Goal: Information Seeking & Learning: Learn about a topic

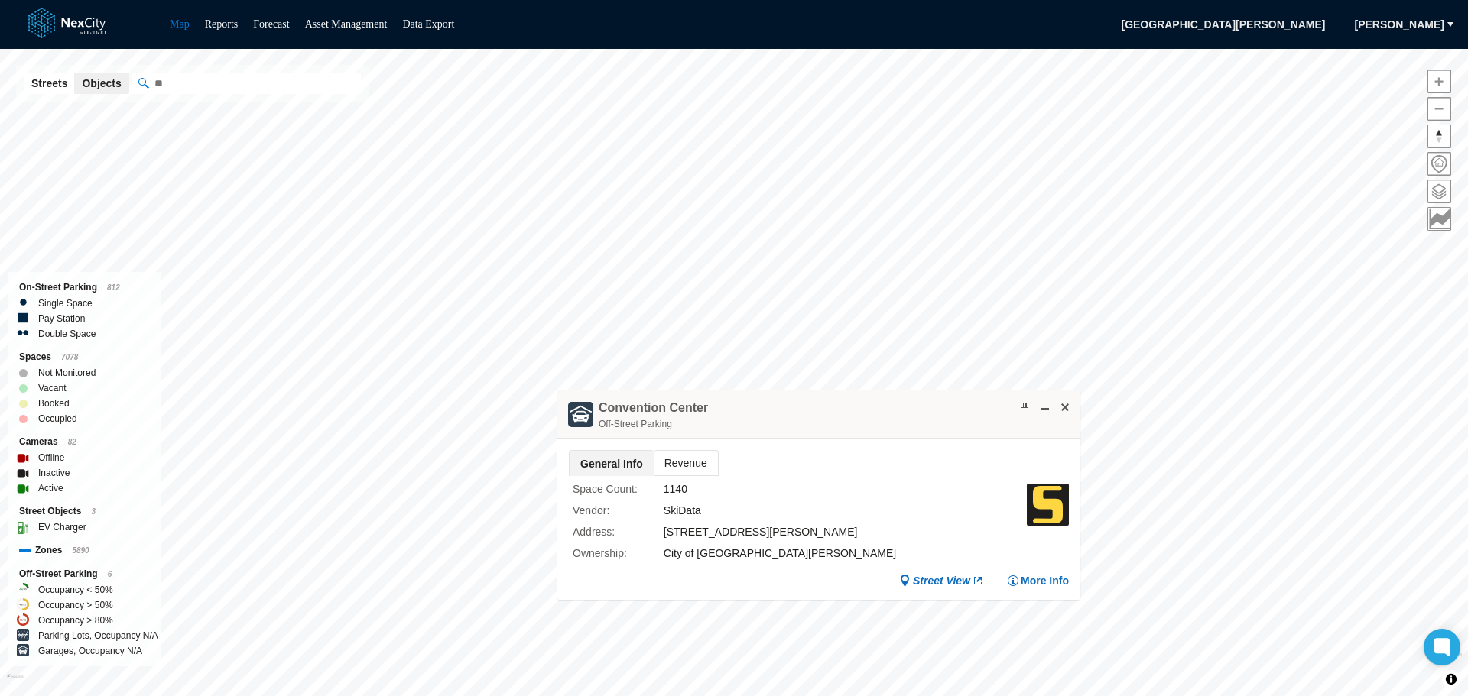
click at [685, 460] on span "Revenue" at bounding box center [686, 463] width 64 height 24
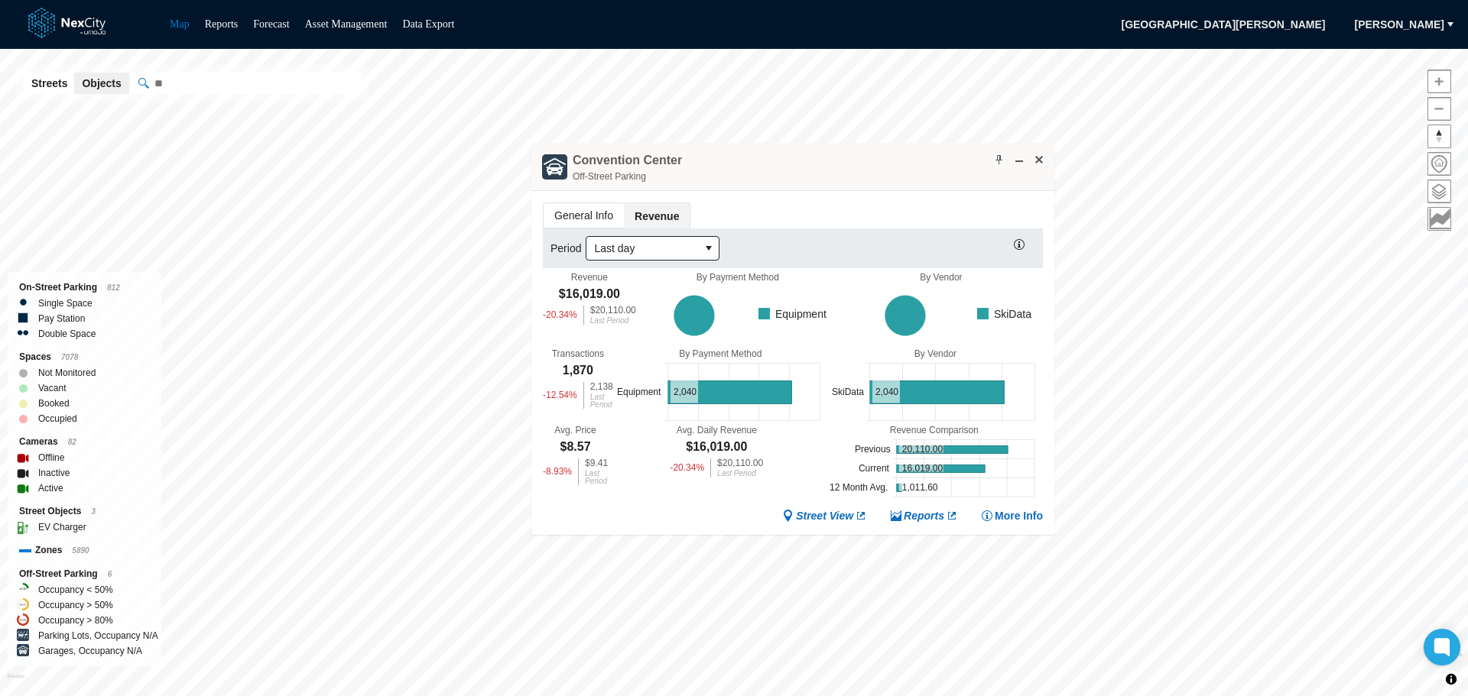
drag, startPoint x: 890, startPoint y: 416, endPoint x: 864, endPoint y: 168, distance: 249.0
click at [864, 168] on div "[GEOGRAPHIC_DATA] Off-Street Parking" at bounding box center [792, 167] width 523 height 48
click at [708, 248] on icon "select" at bounding box center [709, 248] width 6 height 5
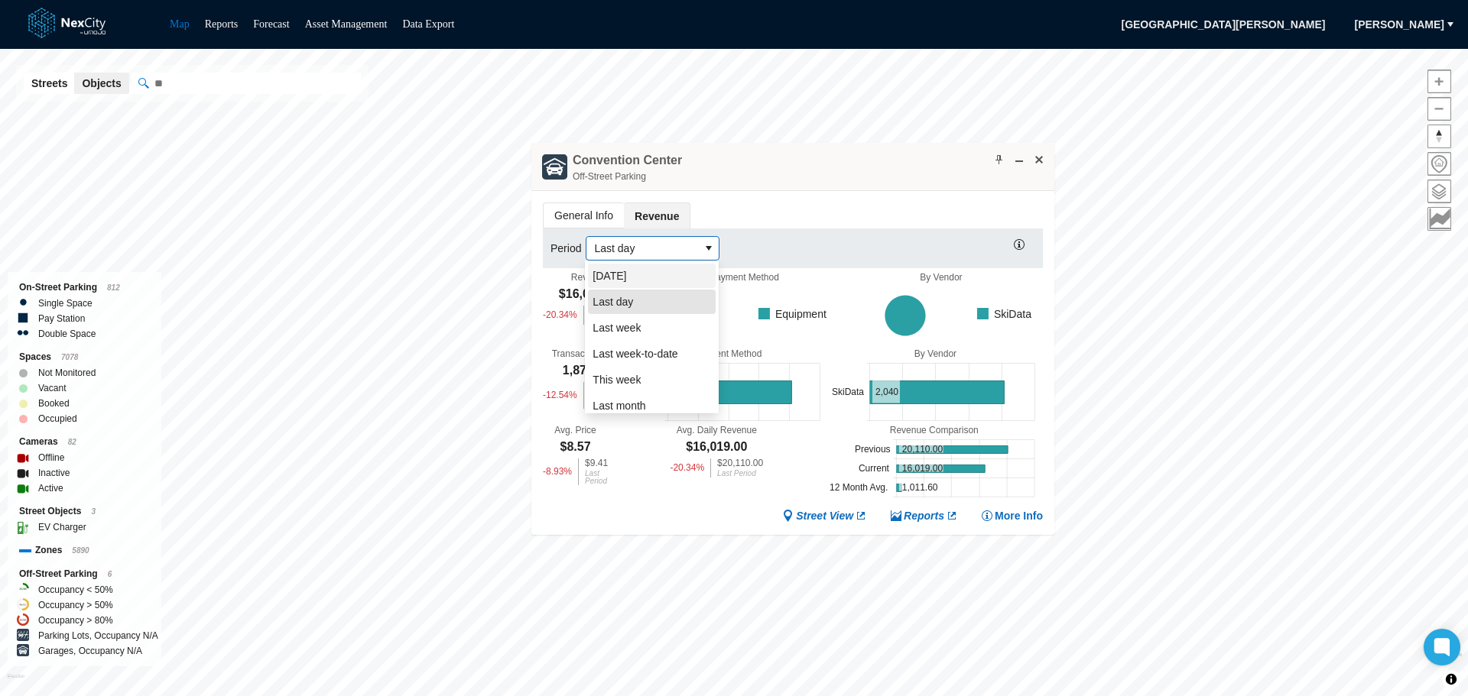
click at [629, 278] on li "[DATE]" at bounding box center [652, 276] width 128 height 24
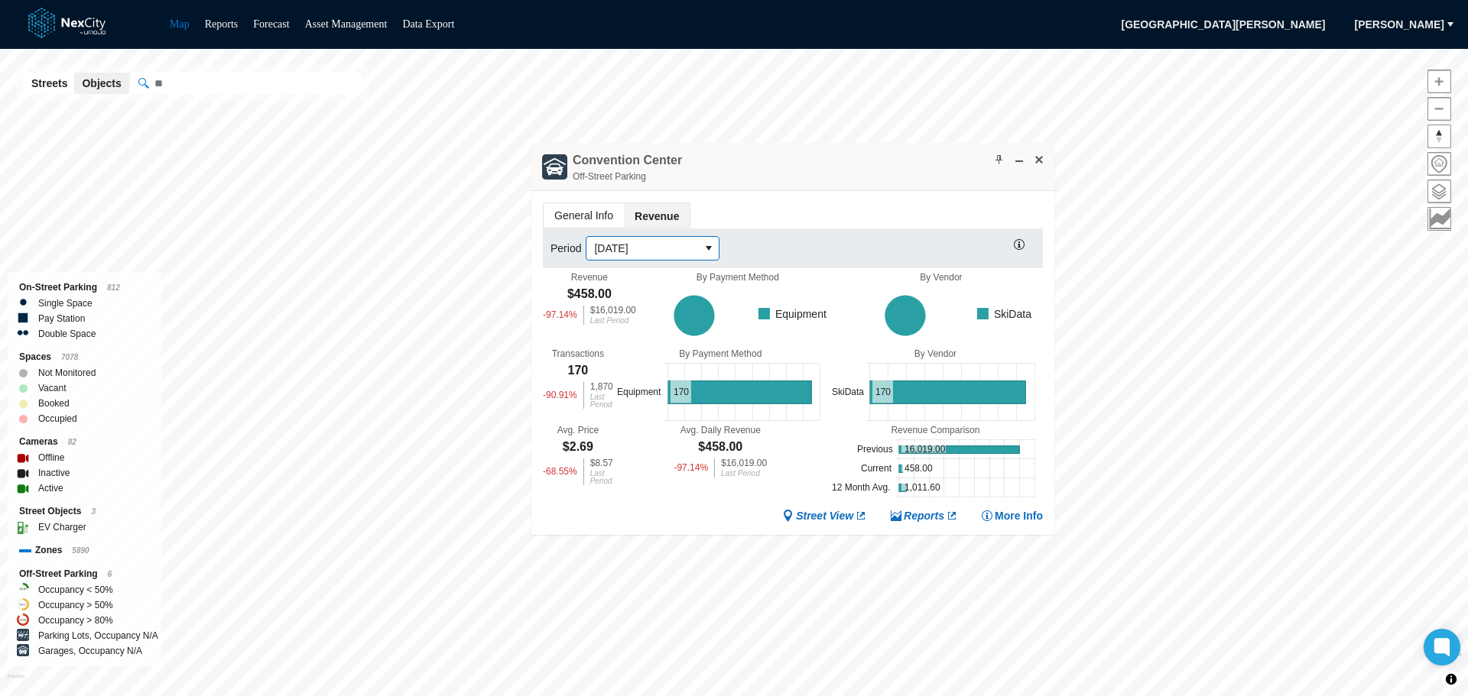
click at [709, 246] on icon "select" at bounding box center [709, 248] width 6 height 5
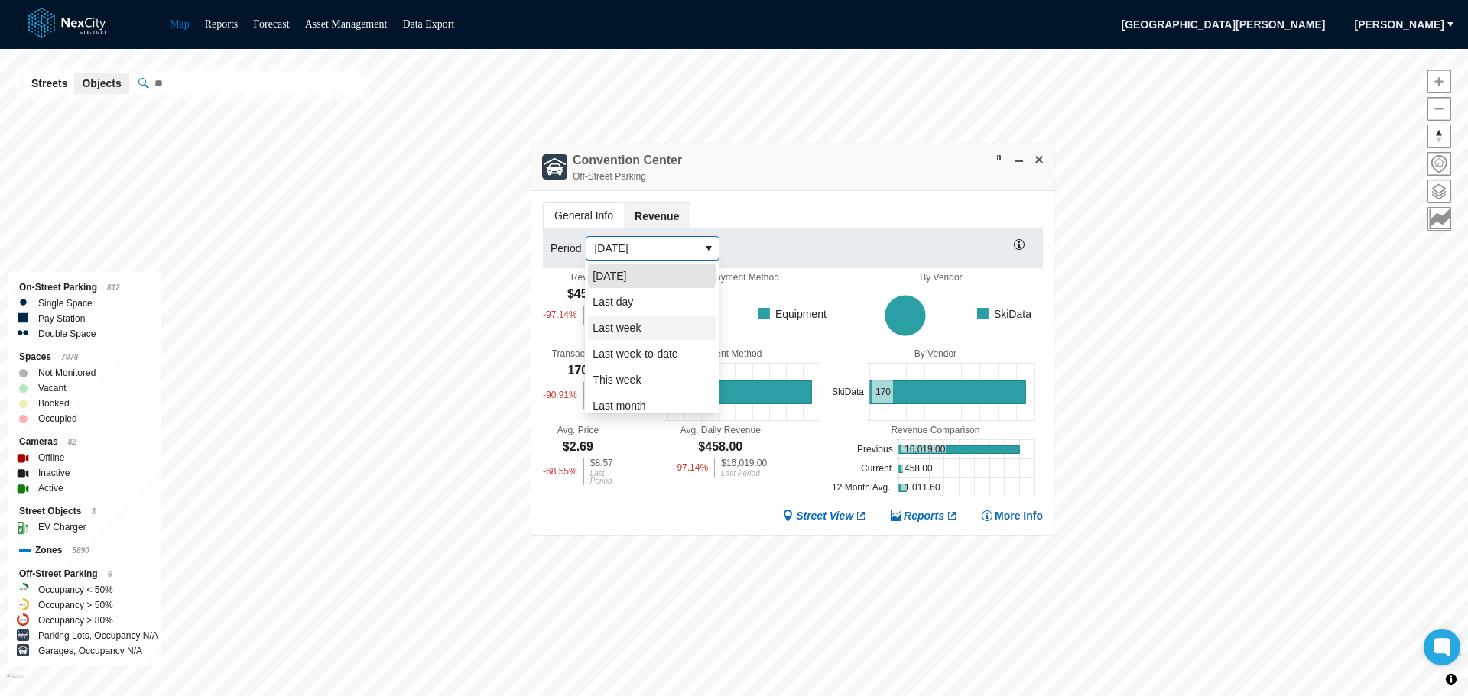
click at [641, 331] on li "Last week" at bounding box center [652, 328] width 128 height 24
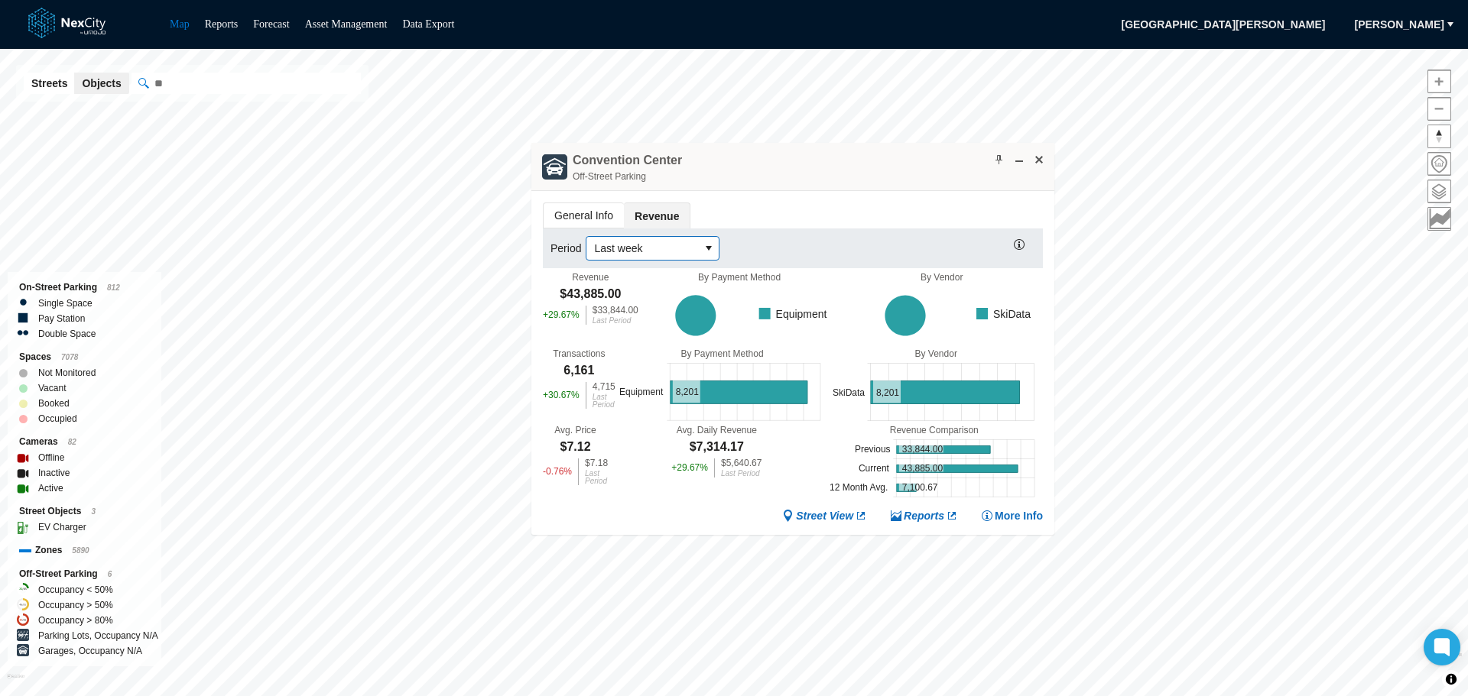
click at [706, 246] on icon "select" at bounding box center [709, 248] width 6 height 5
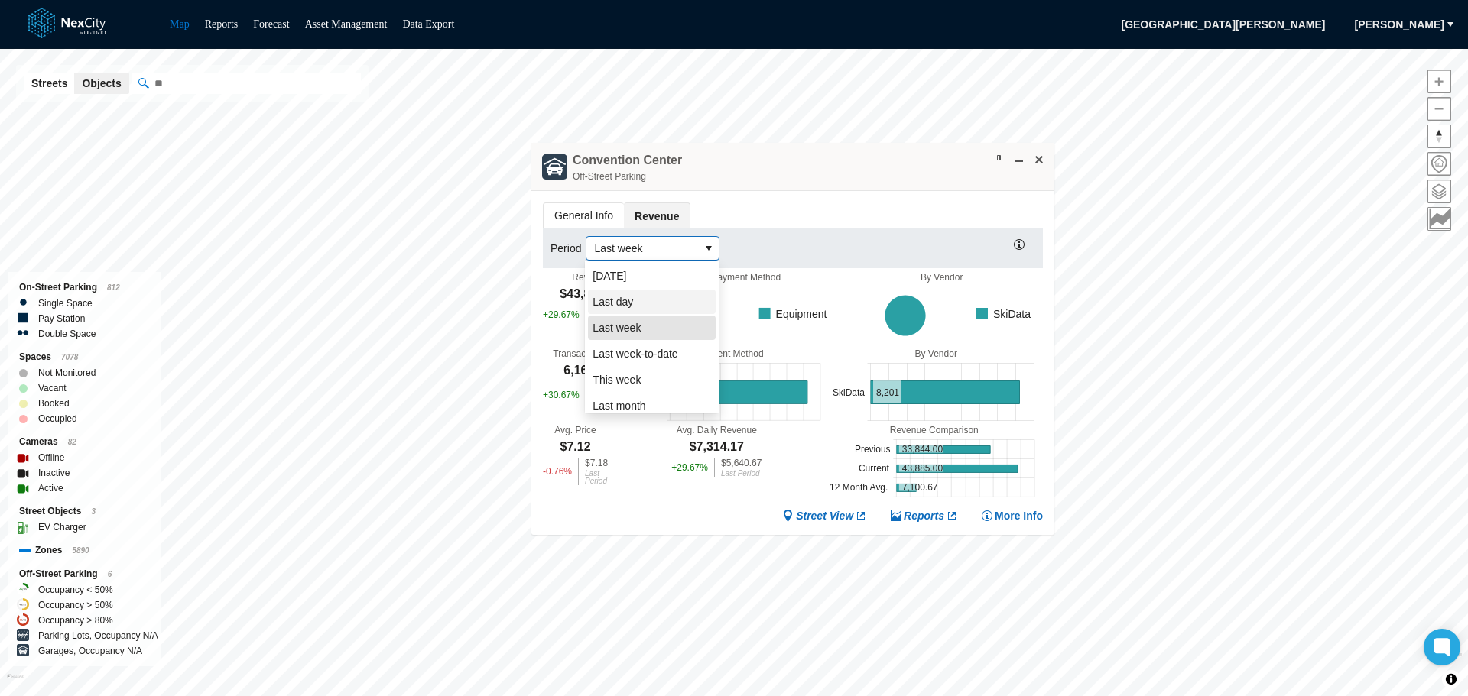
click at [652, 300] on li "Last day" at bounding box center [652, 302] width 128 height 24
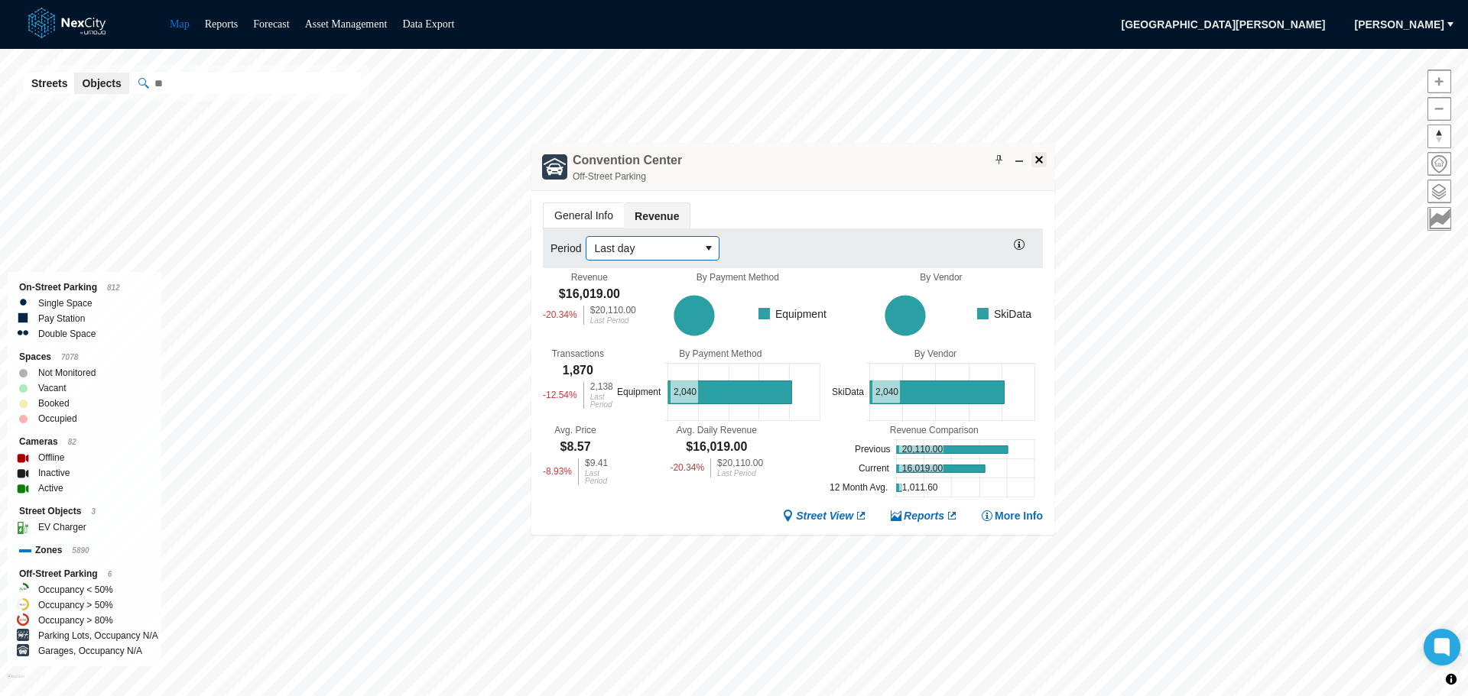
click at [1034, 161] on span at bounding box center [1039, 160] width 12 height 12
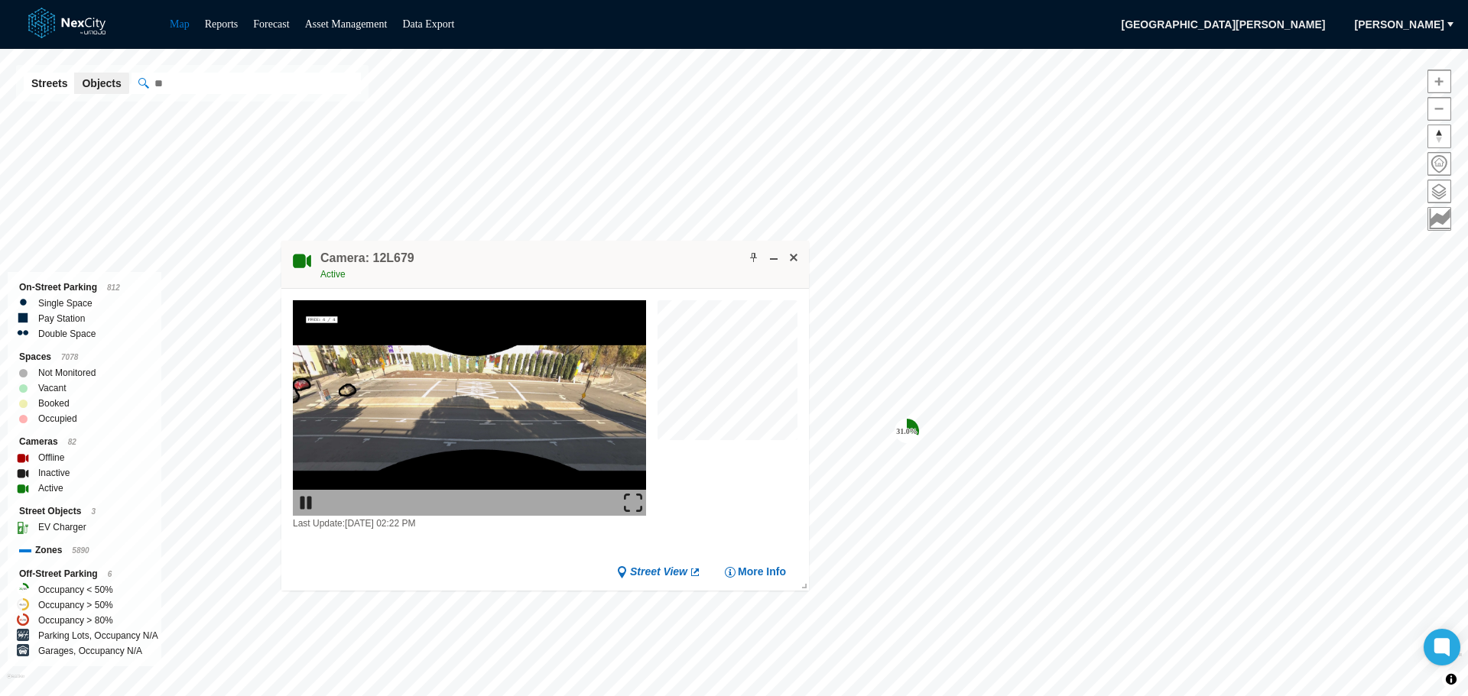
click at [639, 501] on img at bounding box center [633, 503] width 18 height 18
click at [795, 252] on span at bounding box center [793, 258] width 12 height 12
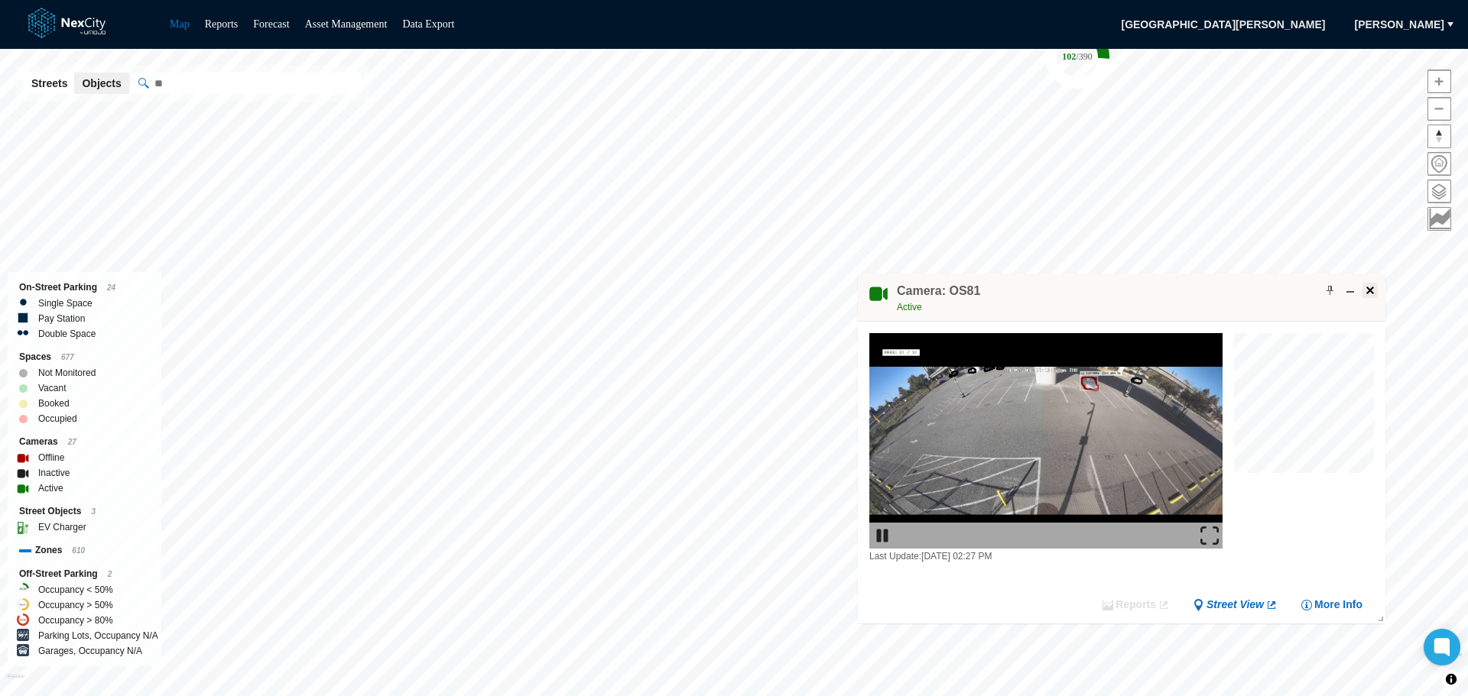
click at [1364, 295] on span at bounding box center [1370, 290] width 12 height 12
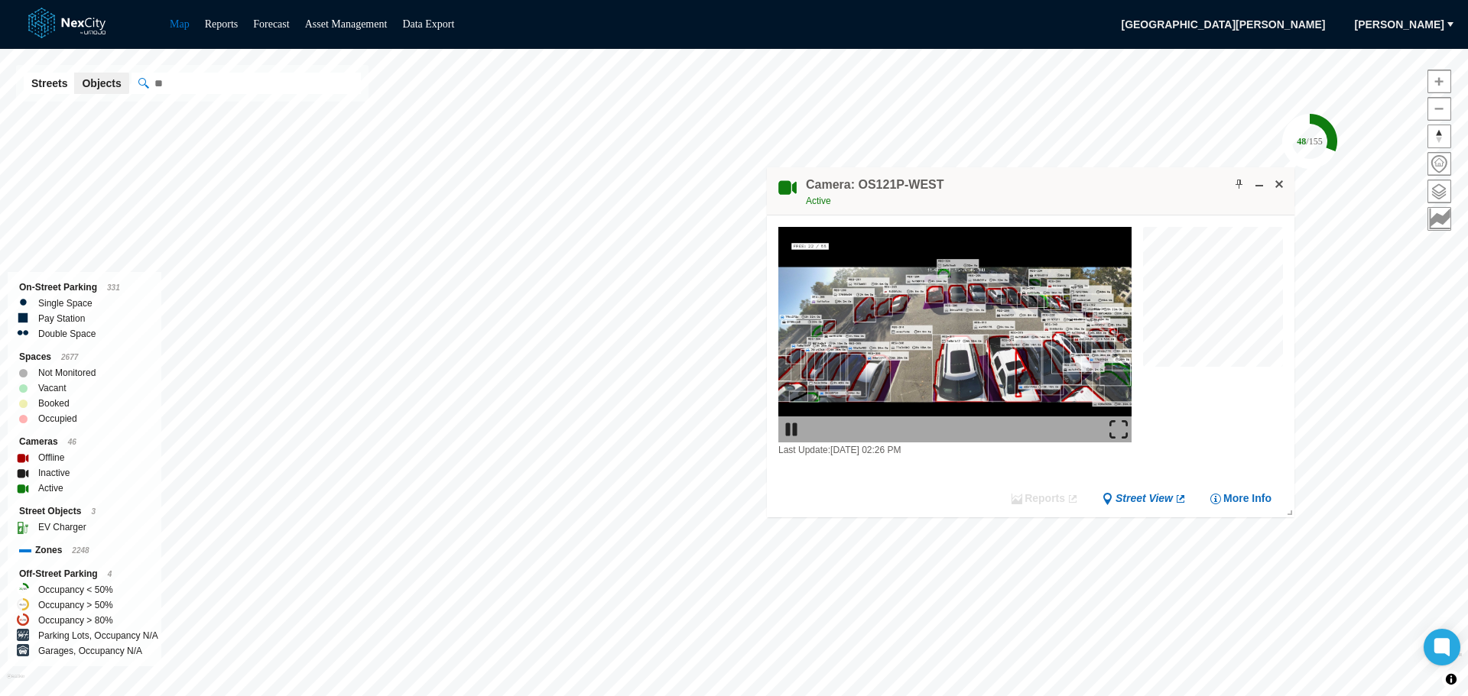
click at [1117, 435] on img at bounding box center [1118, 429] width 18 height 18
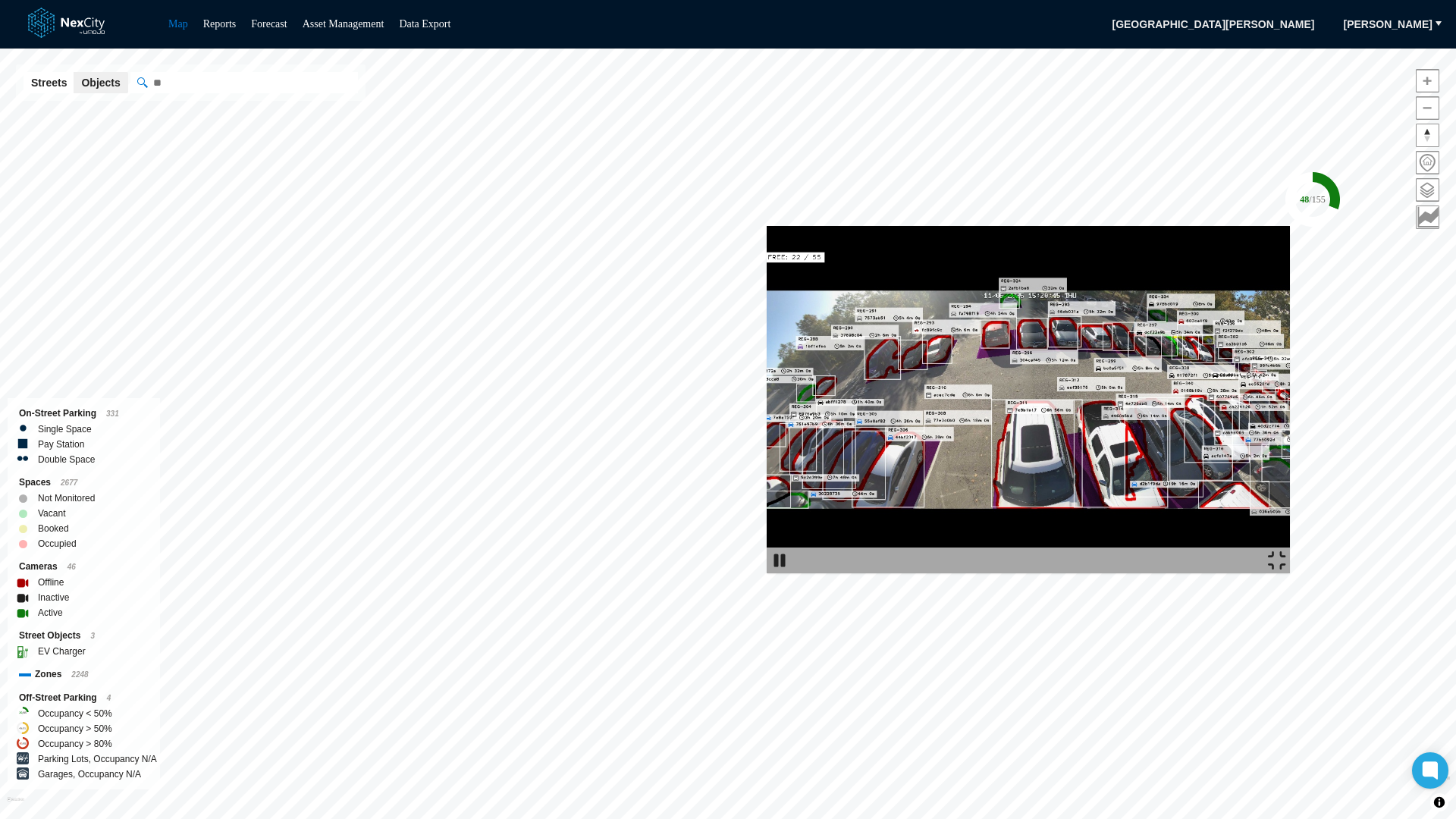
click at [922, 226] on img at bounding box center [1028, 400] width 523 height 347
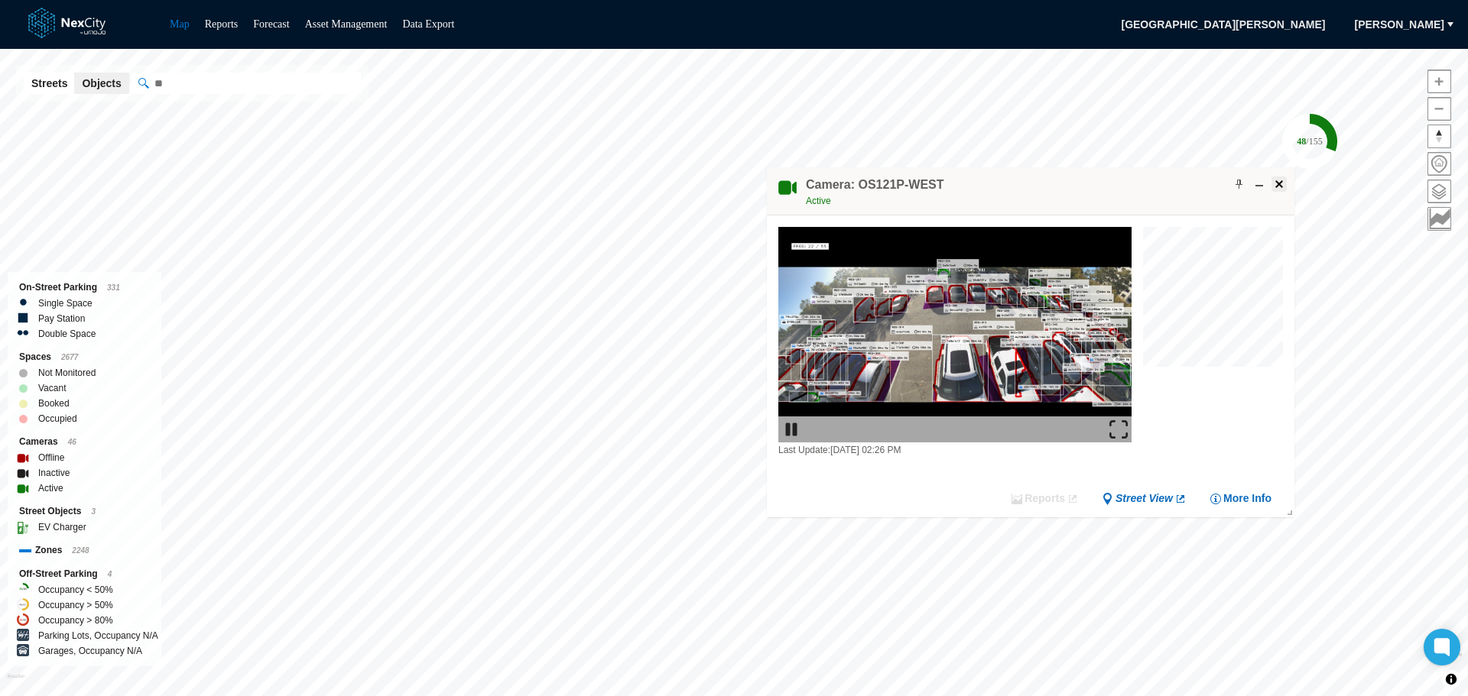
click at [1274, 180] on span at bounding box center [1279, 184] width 12 height 12
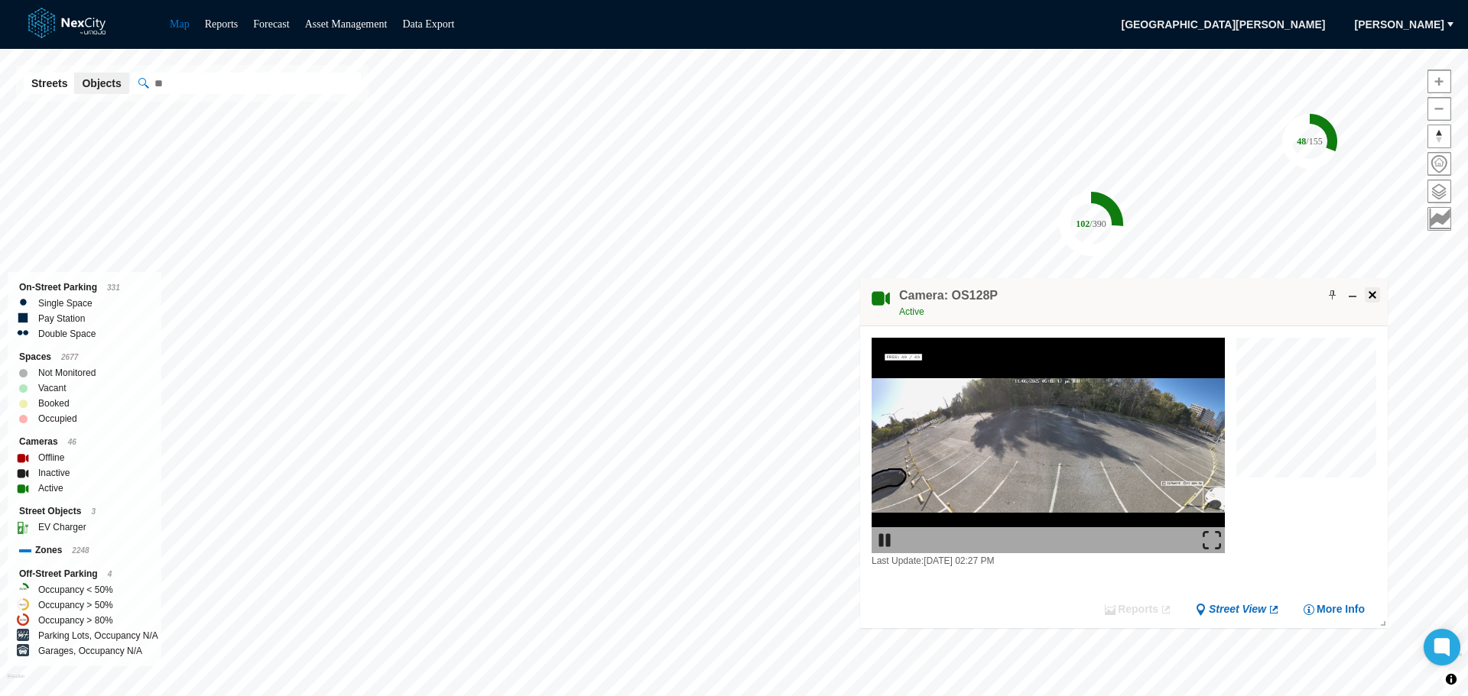
click at [1374, 296] on span at bounding box center [1372, 295] width 12 height 12
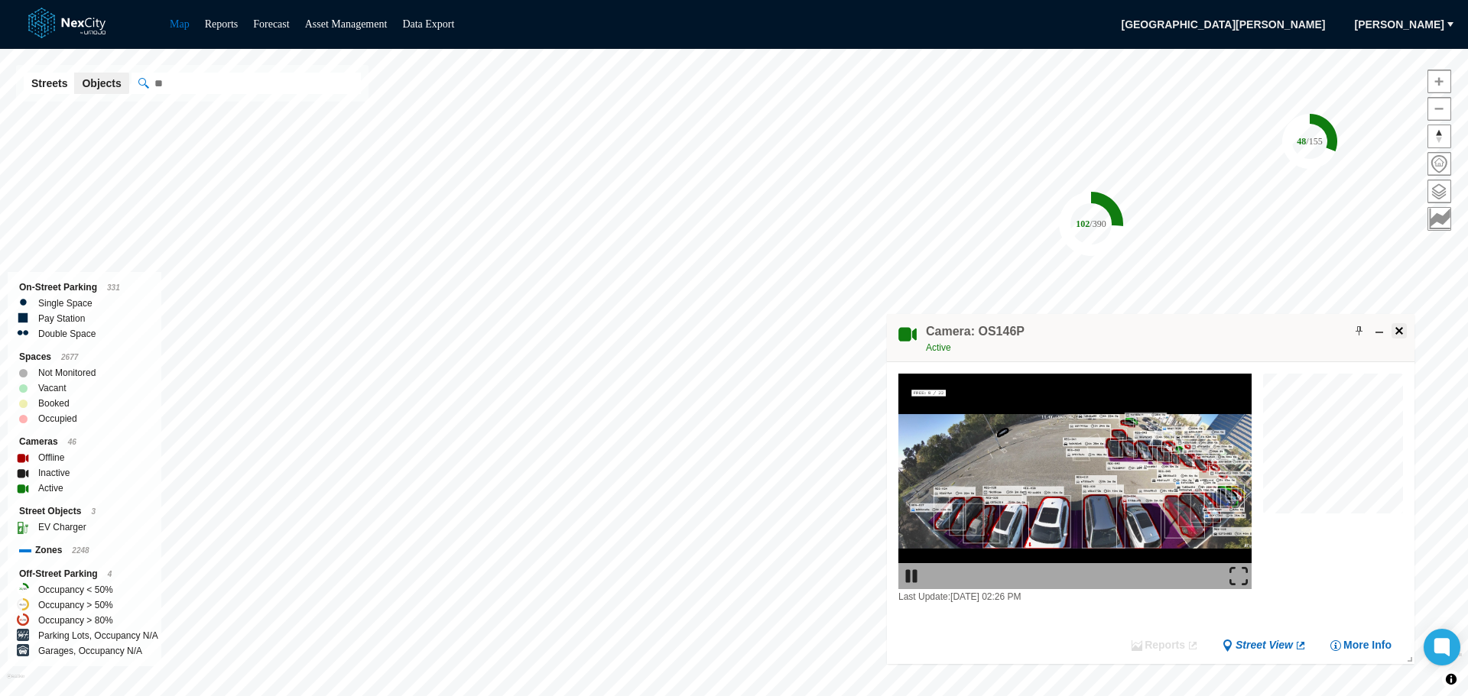
click at [1395, 332] on span at bounding box center [1399, 331] width 12 height 12
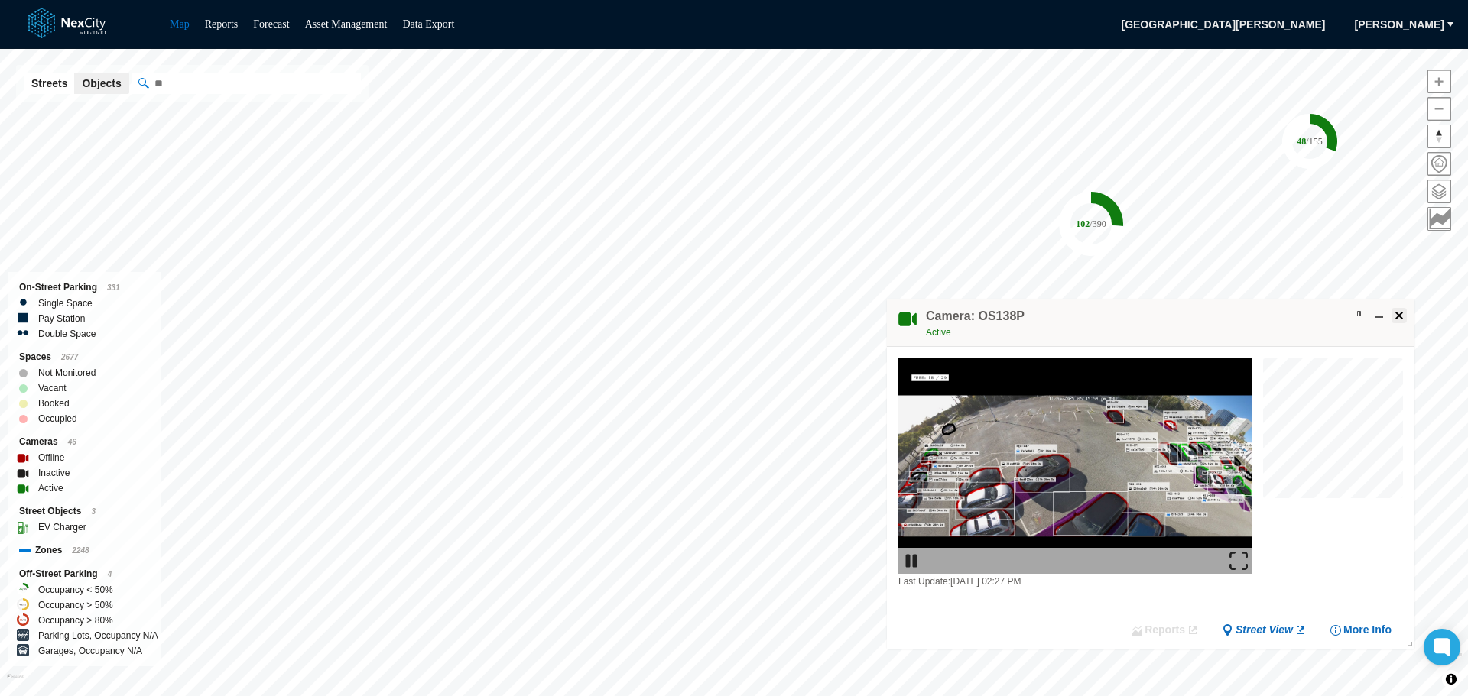
click at [1398, 315] on span at bounding box center [1399, 316] width 12 height 12
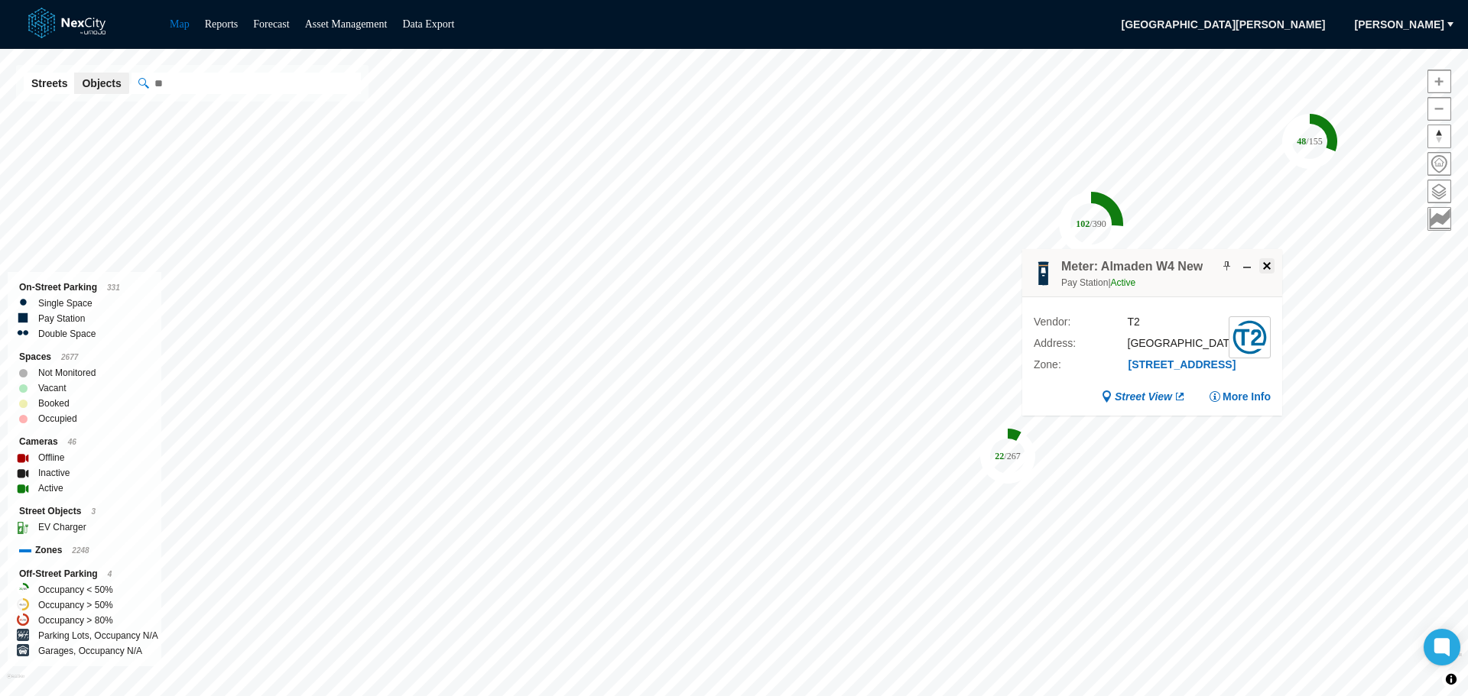
click at [1264, 261] on span at bounding box center [1267, 266] width 12 height 12
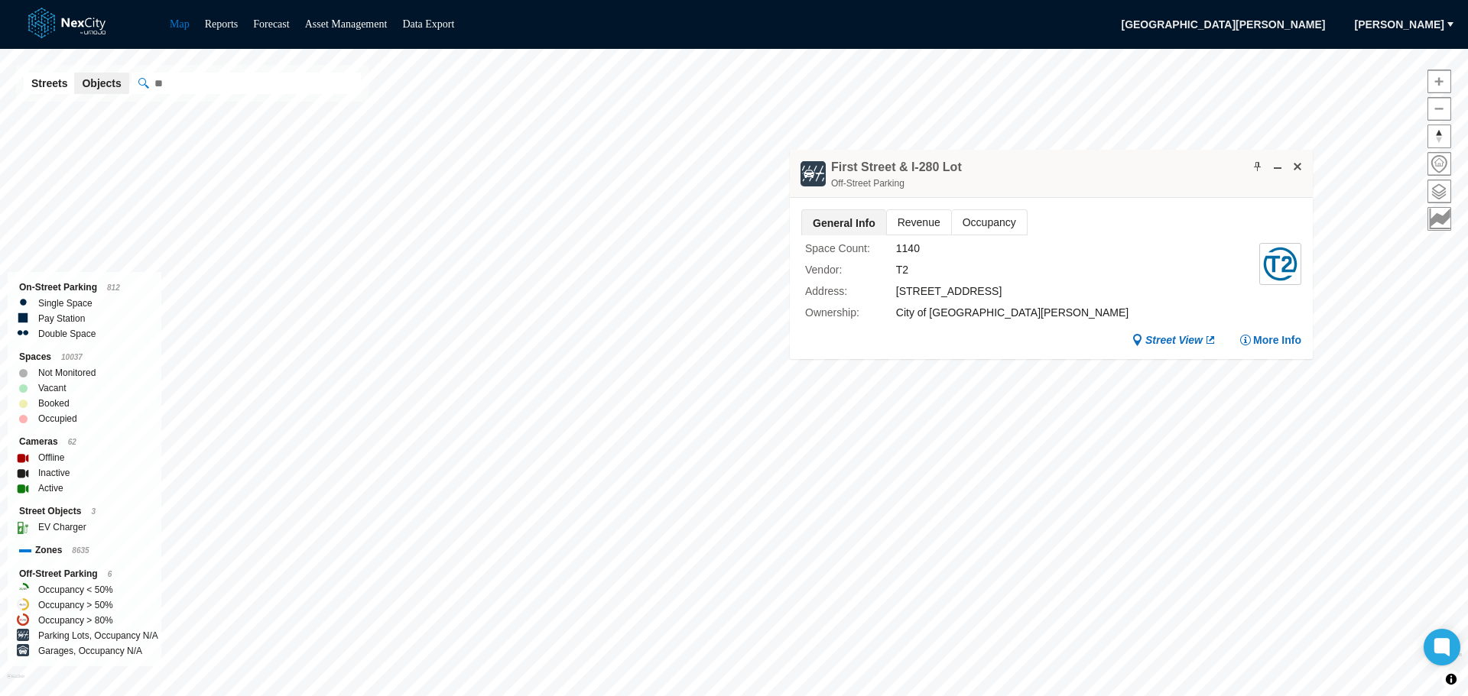
click at [917, 211] on span "Revenue" at bounding box center [919, 222] width 64 height 24
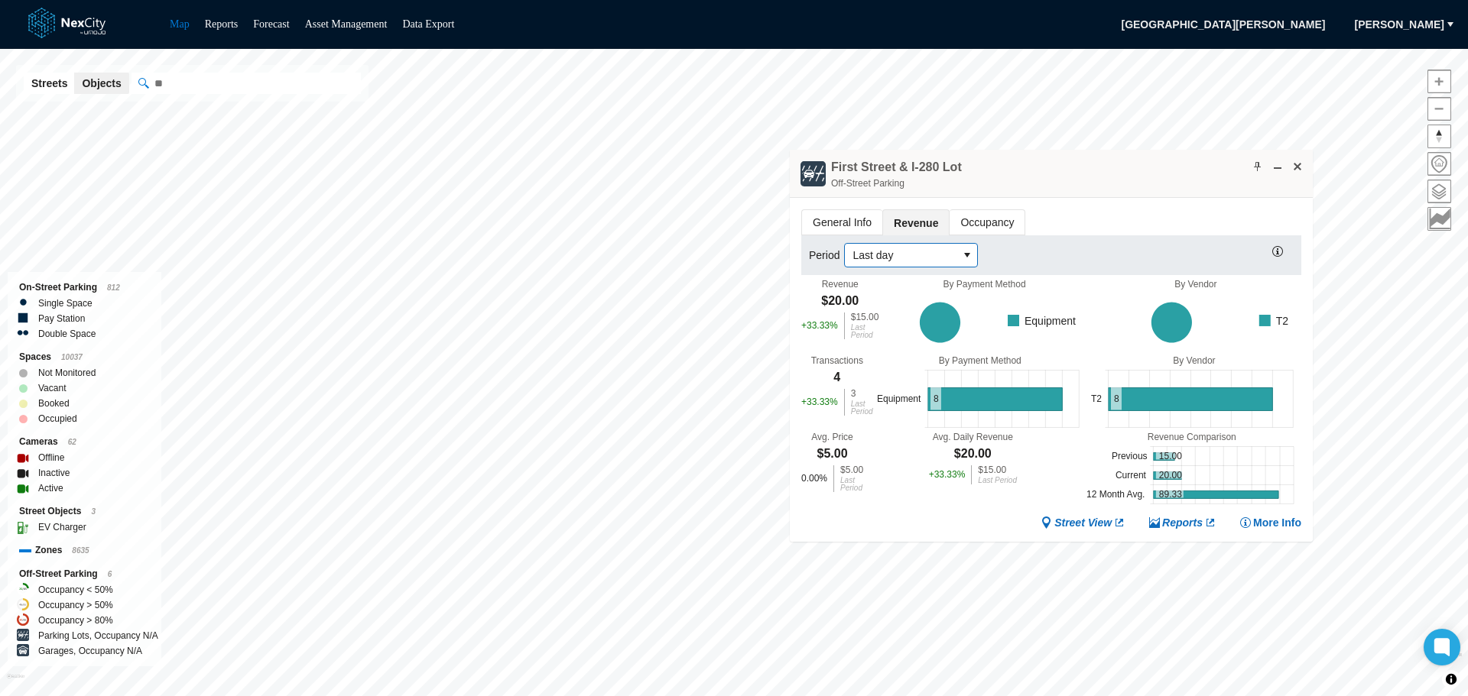
click at [963, 256] on icon "select" at bounding box center [967, 255] width 12 height 12
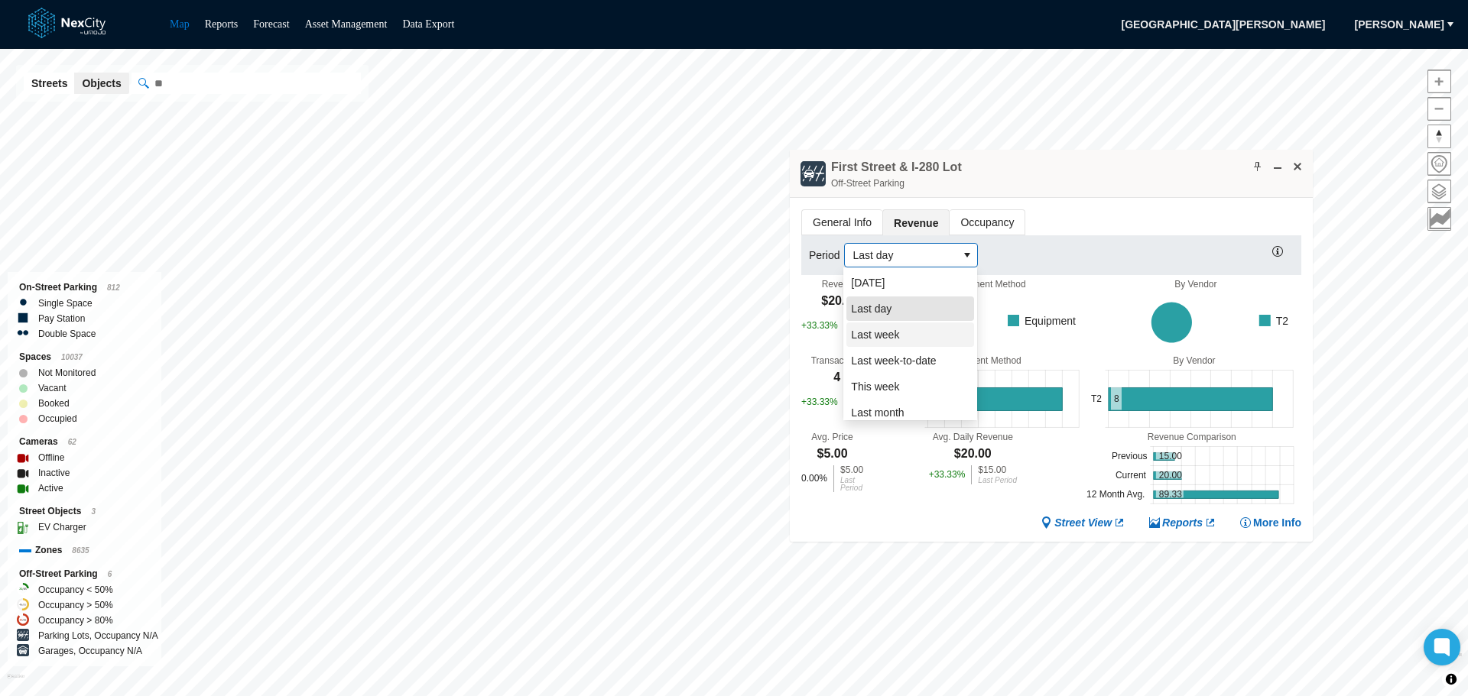
click at [915, 337] on li "Last week" at bounding box center [910, 335] width 128 height 24
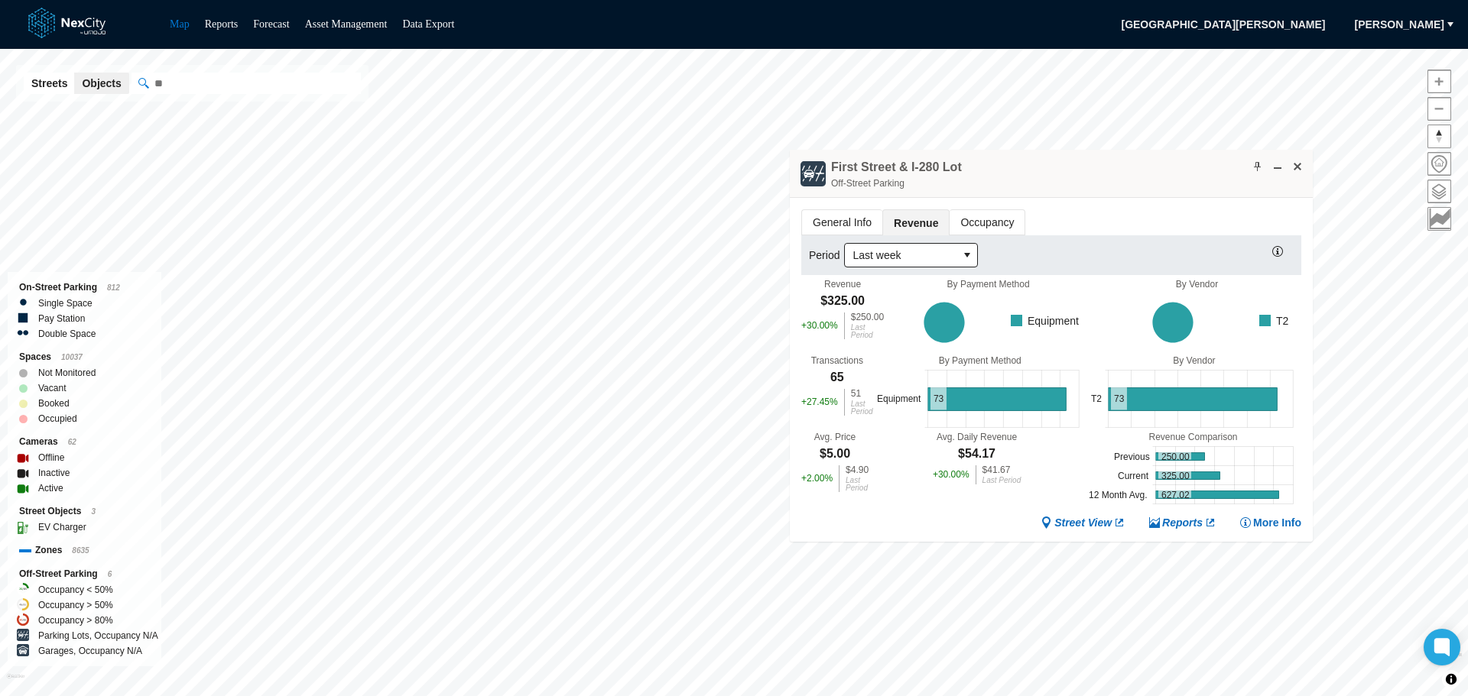
click at [998, 222] on span "Occupancy" at bounding box center [986, 222] width 75 height 24
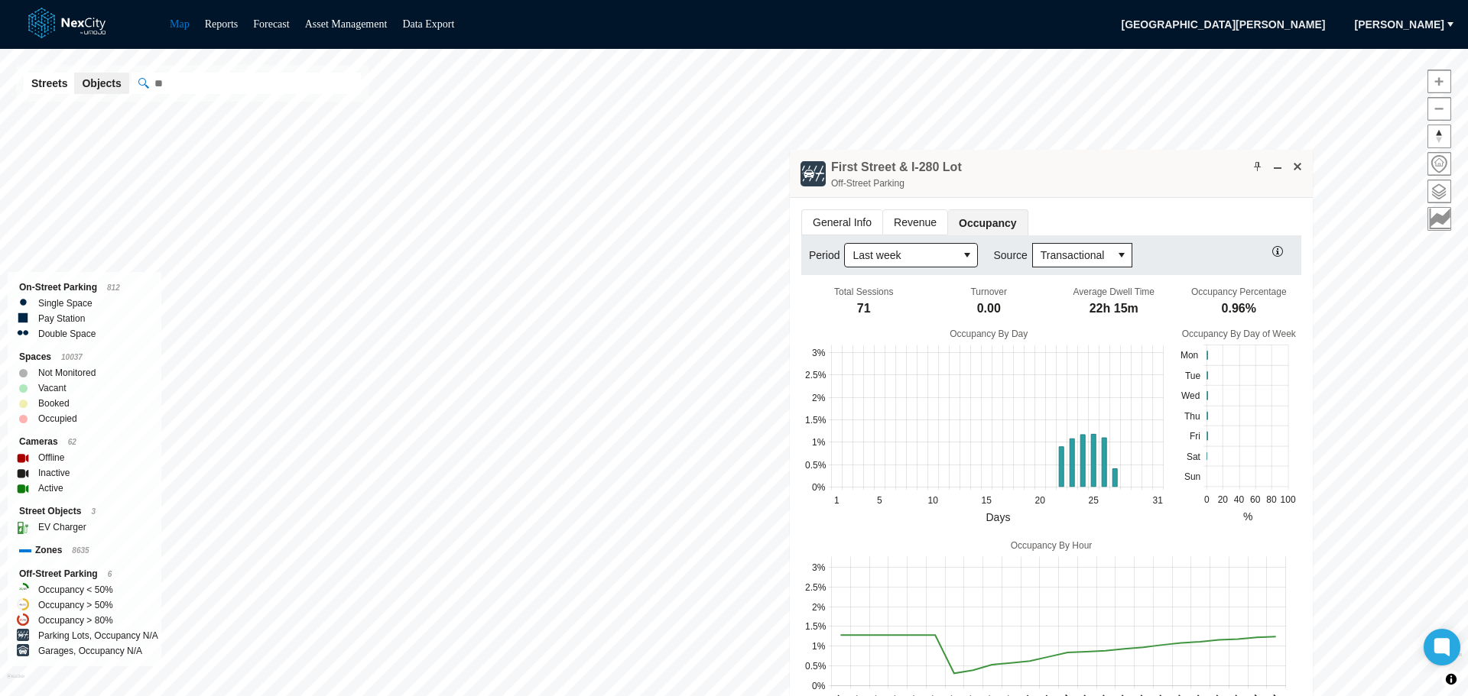
click at [904, 217] on span "Revenue" at bounding box center [915, 222] width 64 height 24
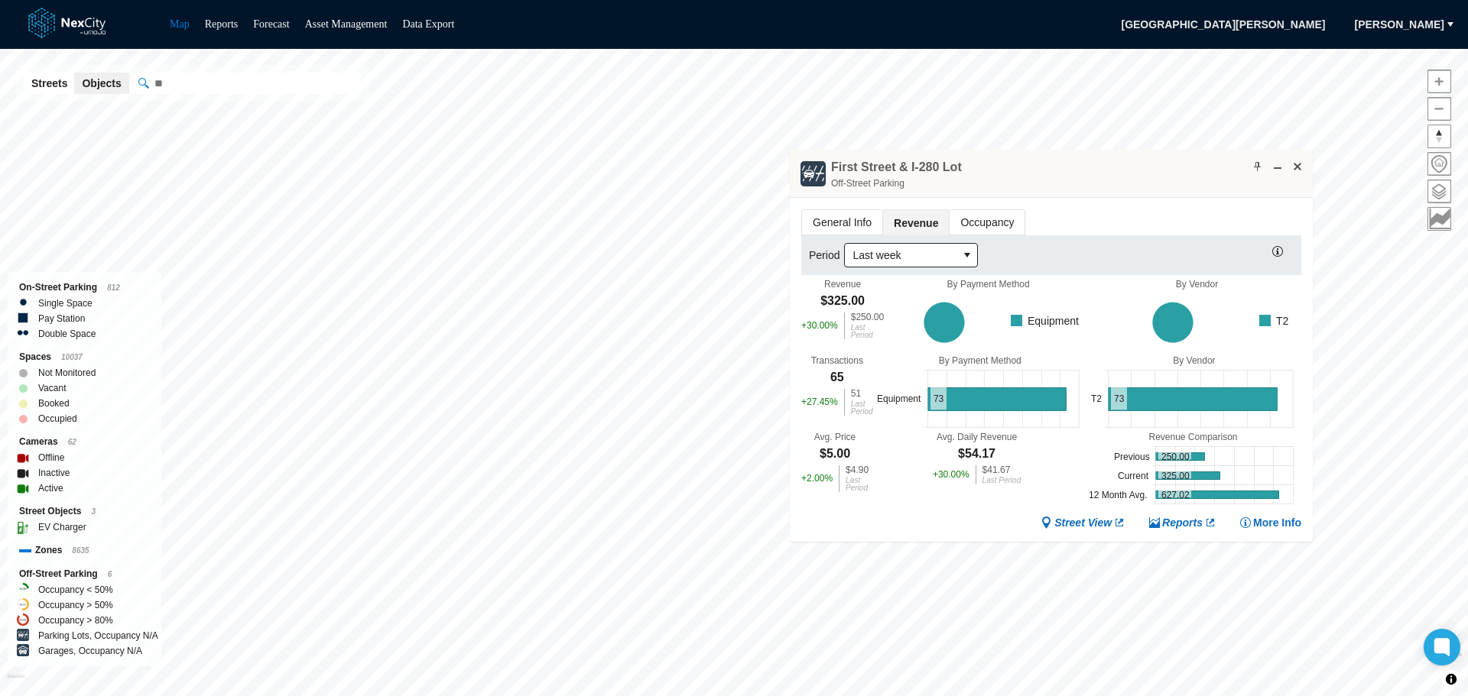
click at [826, 215] on span "General Info" at bounding box center [842, 222] width 80 height 24
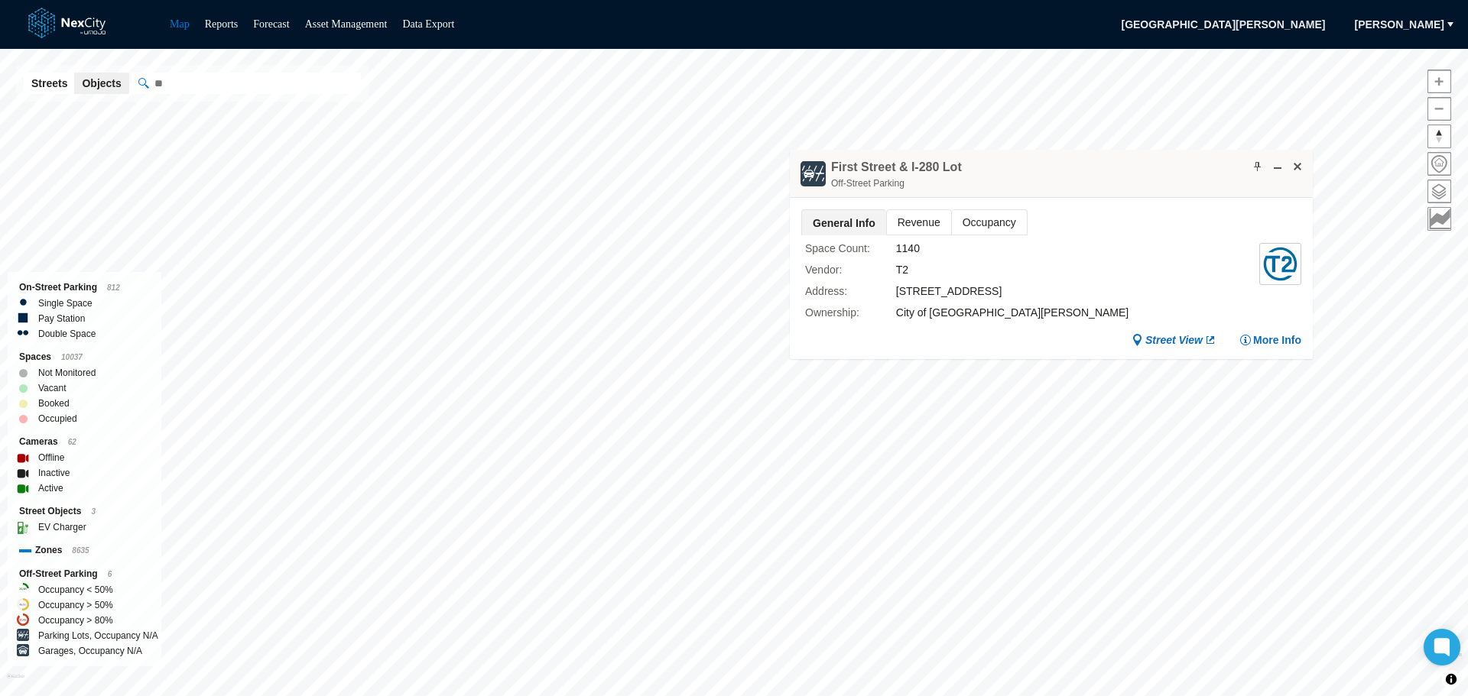
click at [993, 229] on span "Occupancy" at bounding box center [989, 222] width 75 height 24
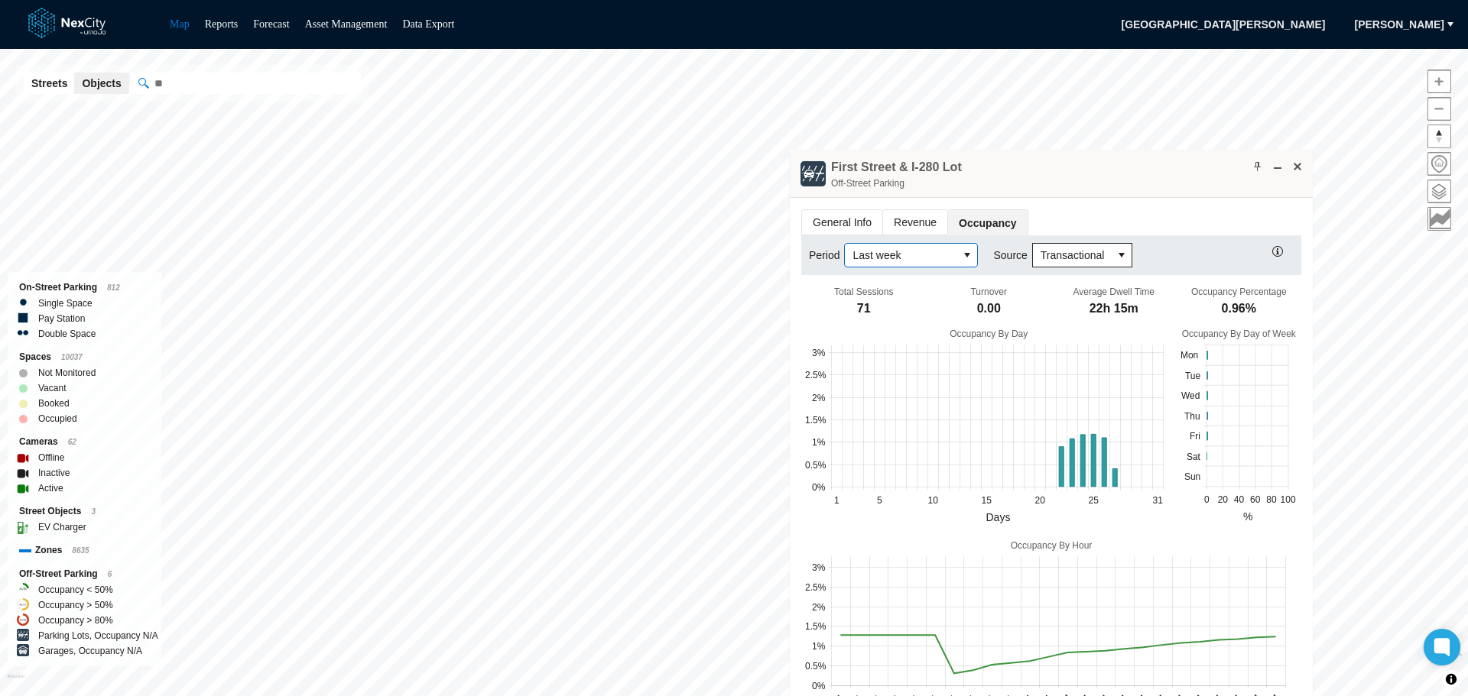
click at [963, 249] on icon "select" at bounding box center [967, 255] width 12 height 12
click at [906, 407] on li "This month" at bounding box center [910, 406] width 128 height 24
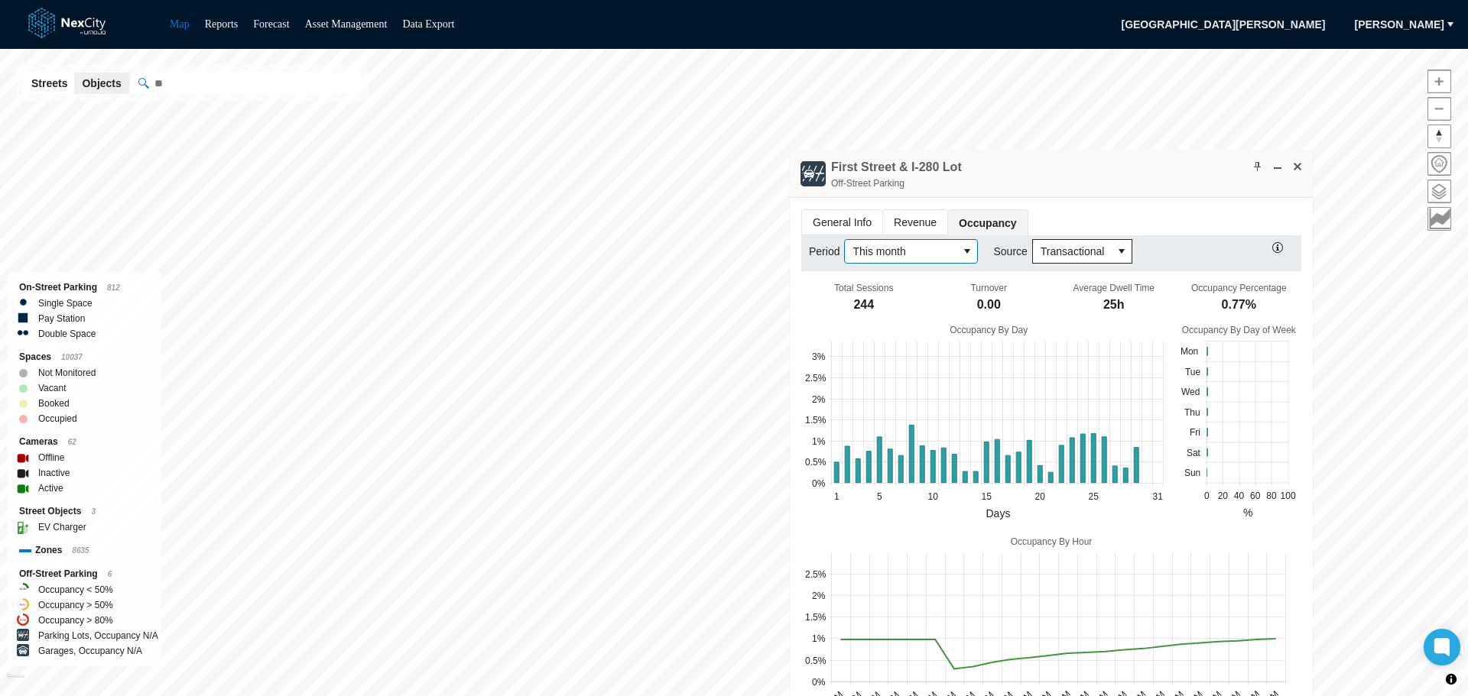
scroll to position [0, 0]
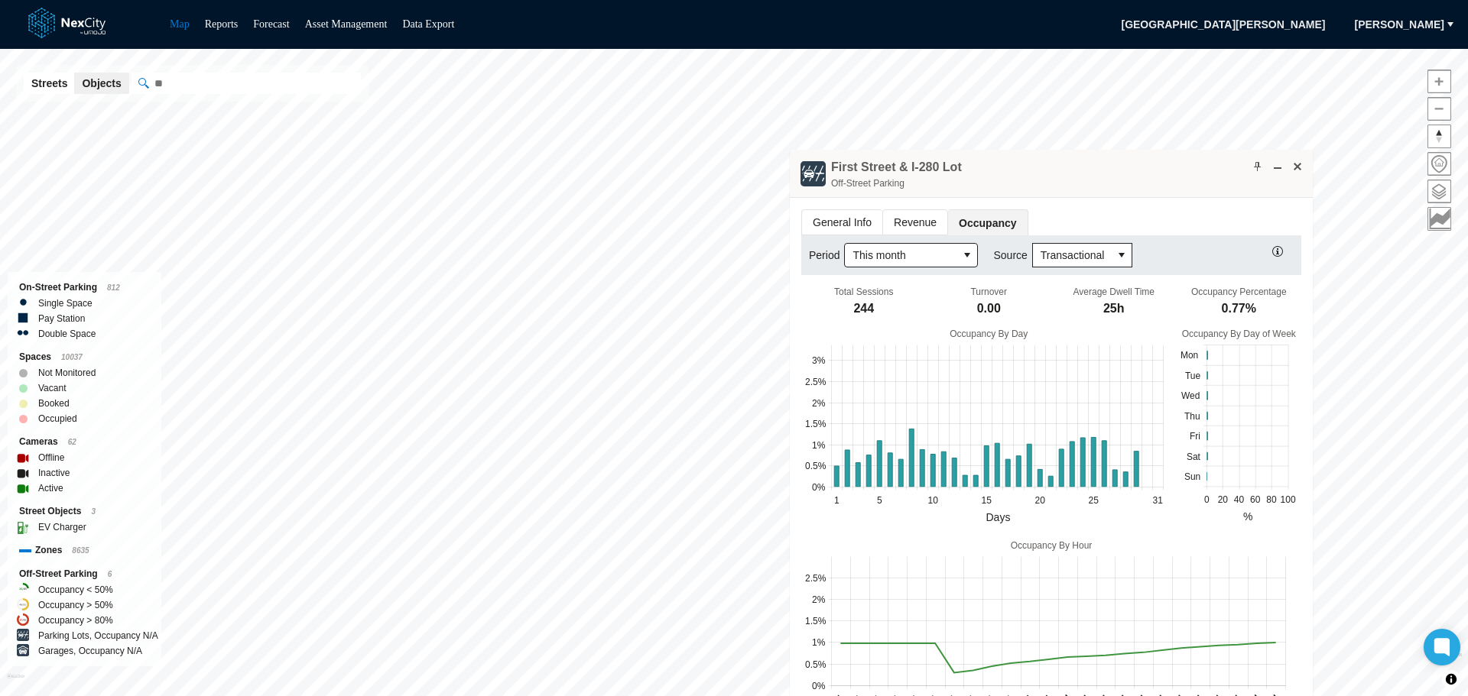
click at [917, 222] on span "Revenue" at bounding box center [915, 222] width 64 height 24
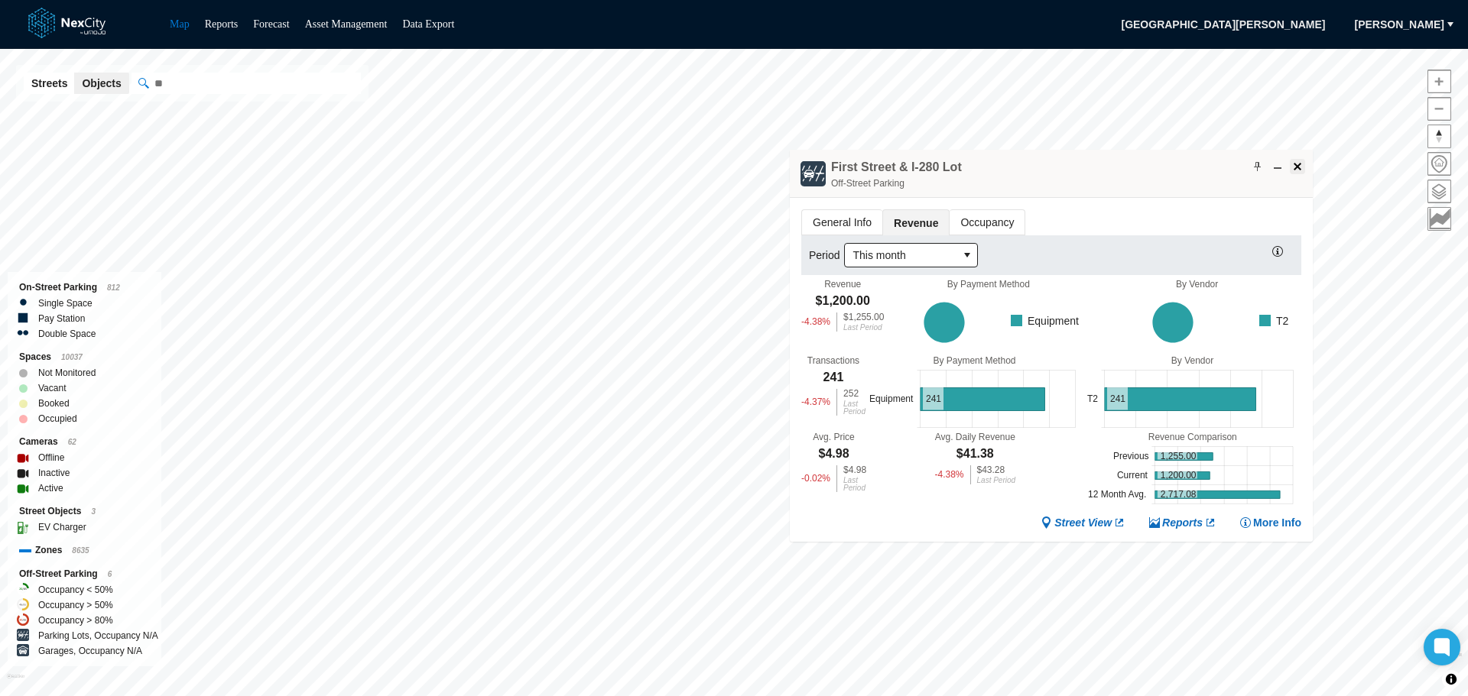
click at [1294, 168] on span at bounding box center [1297, 167] width 12 height 12
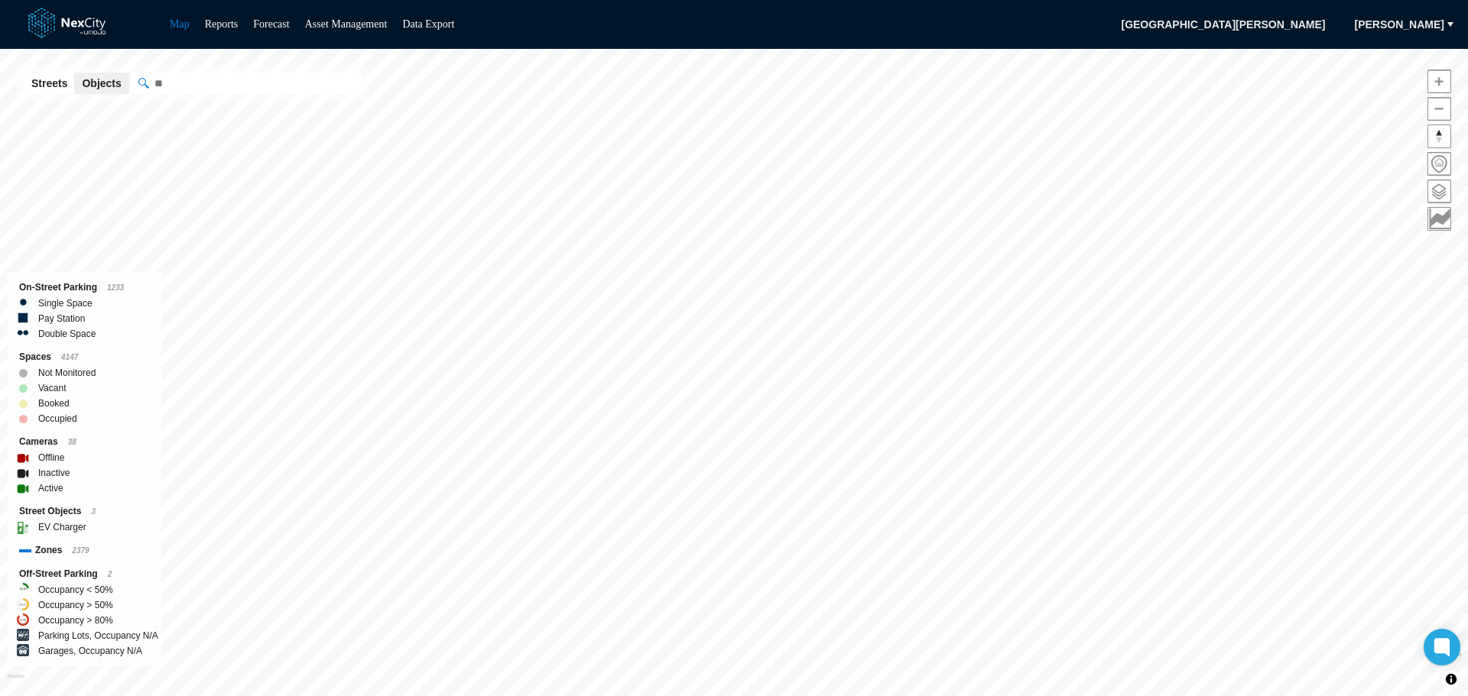
click at [508, 42] on div "Map Reports Forecast Asset Management Data Export [GEOGRAPHIC_DATA][PERSON_NAME…" at bounding box center [734, 348] width 1468 height 696
click at [516, 0] on html "Map Reports Forecast Asset Management Data Export [GEOGRAPHIC_DATA][PERSON_NAME…" at bounding box center [734, 348] width 1468 height 696
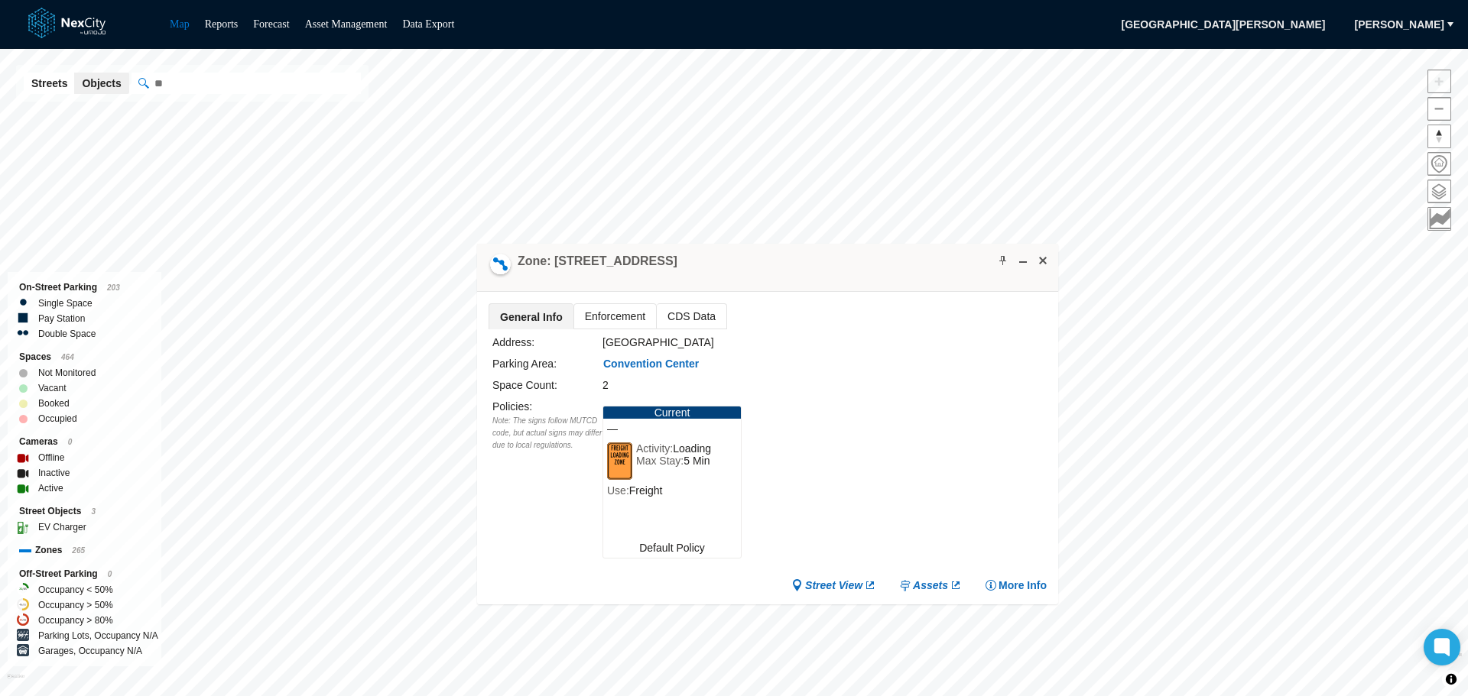
click at [592, 322] on span "Enforcement" at bounding box center [615, 316] width 82 height 24
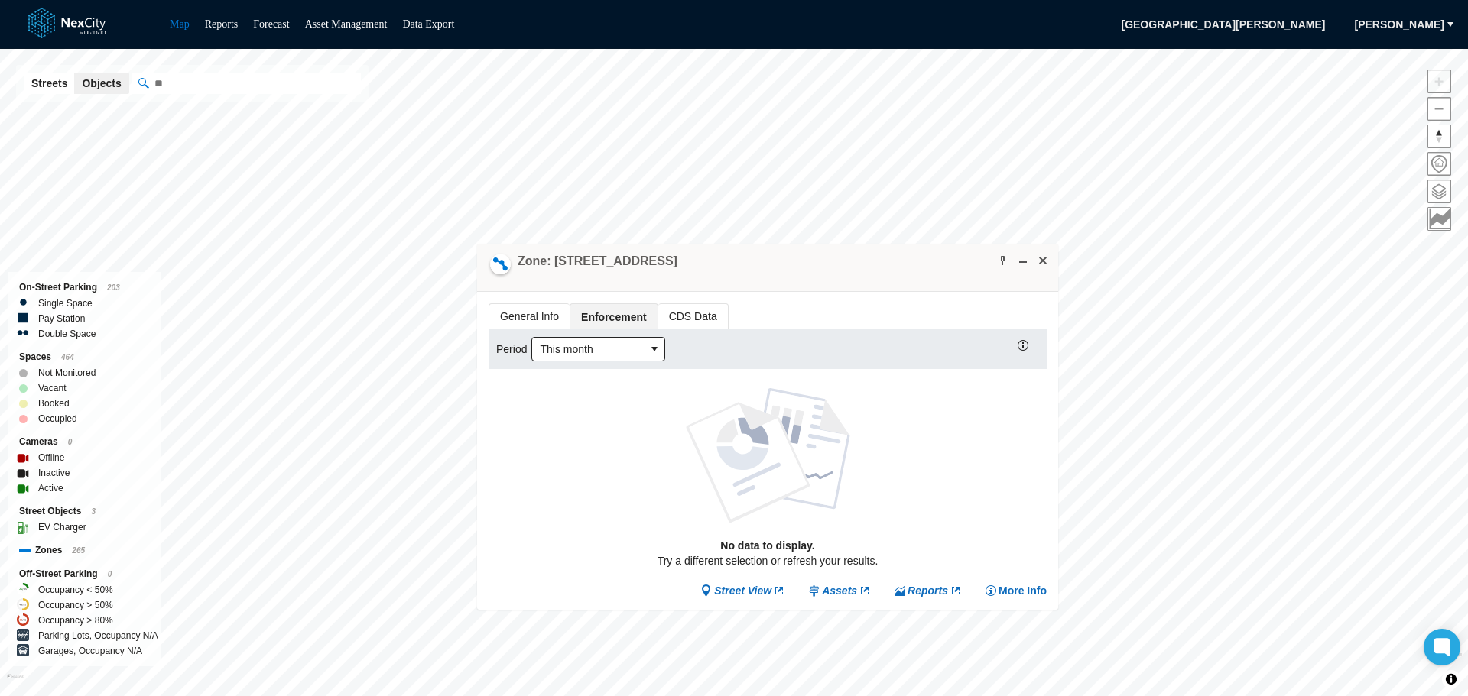
click at [667, 311] on span "CDS Data" at bounding box center [693, 316] width 70 height 24
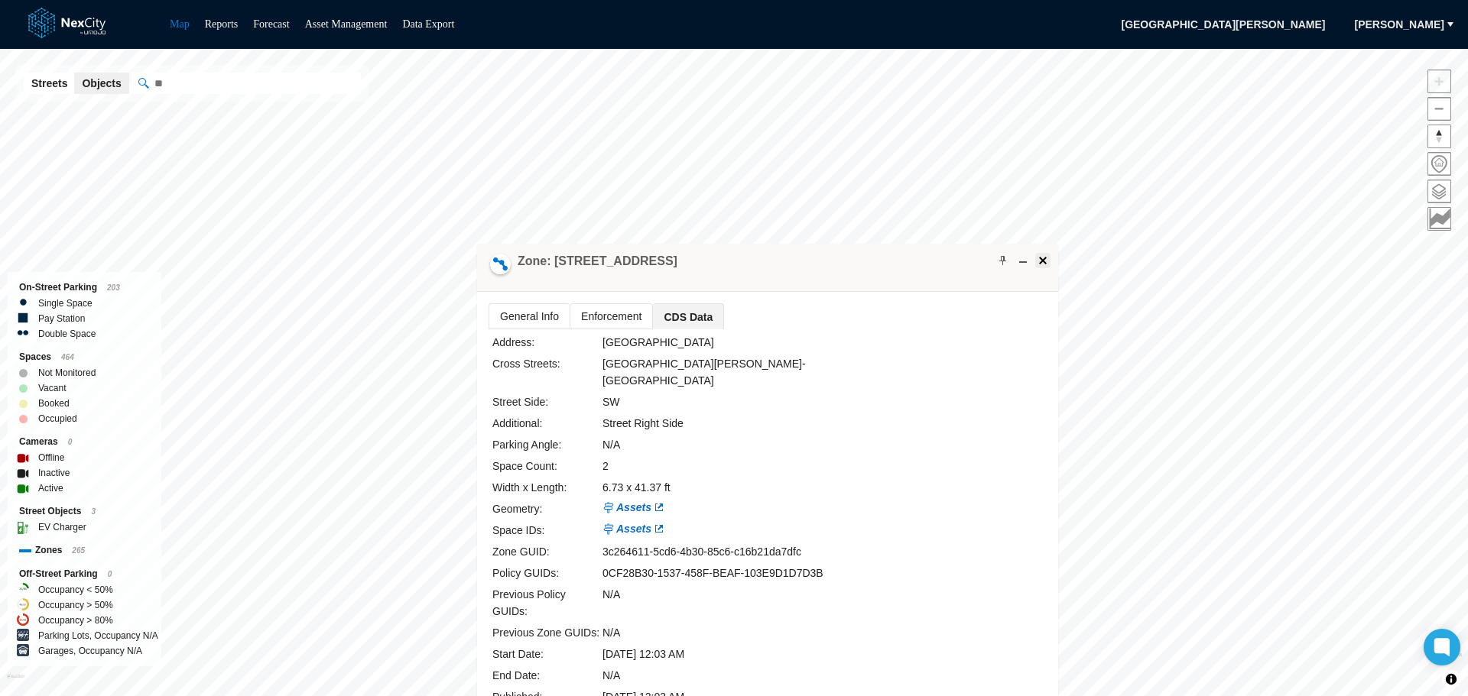
click at [1047, 261] on span at bounding box center [1043, 261] width 12 height 12
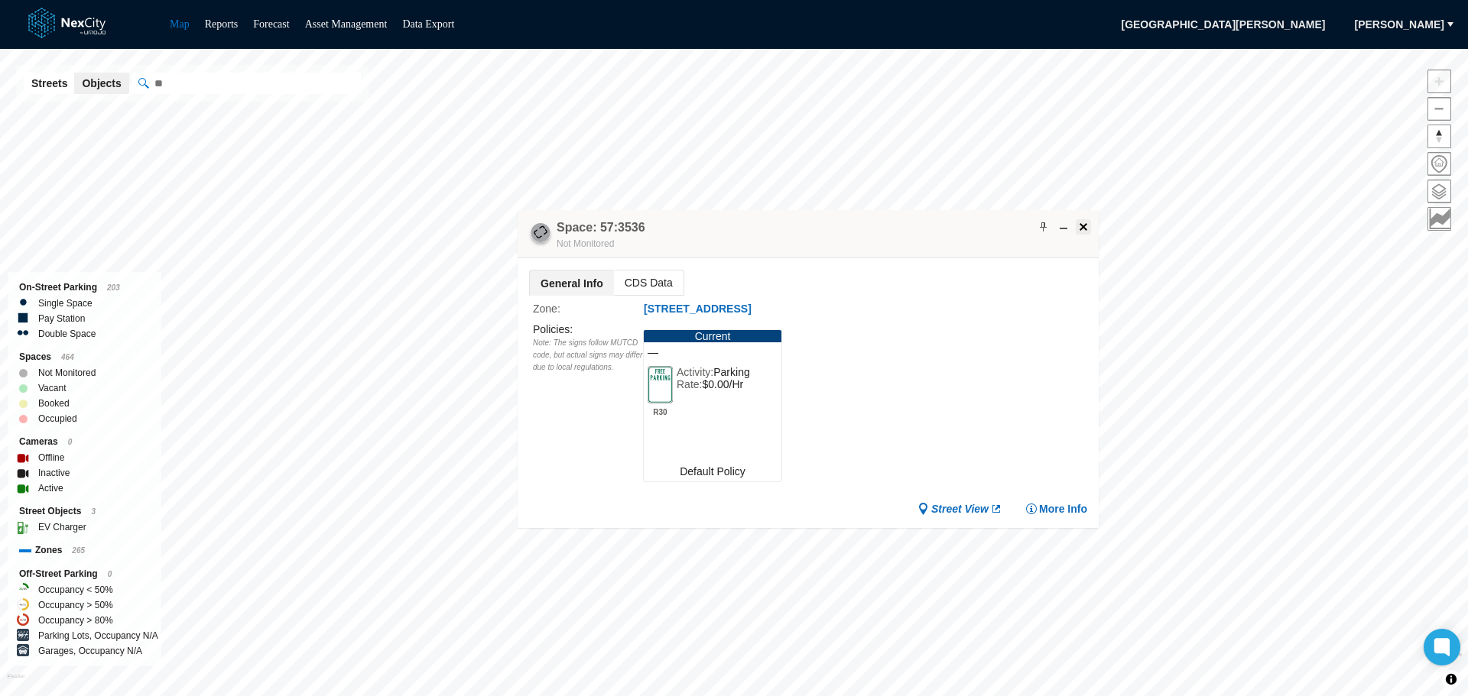
click at [1089, 229] on span at bounding box center [1083, 227] width 12 height 12
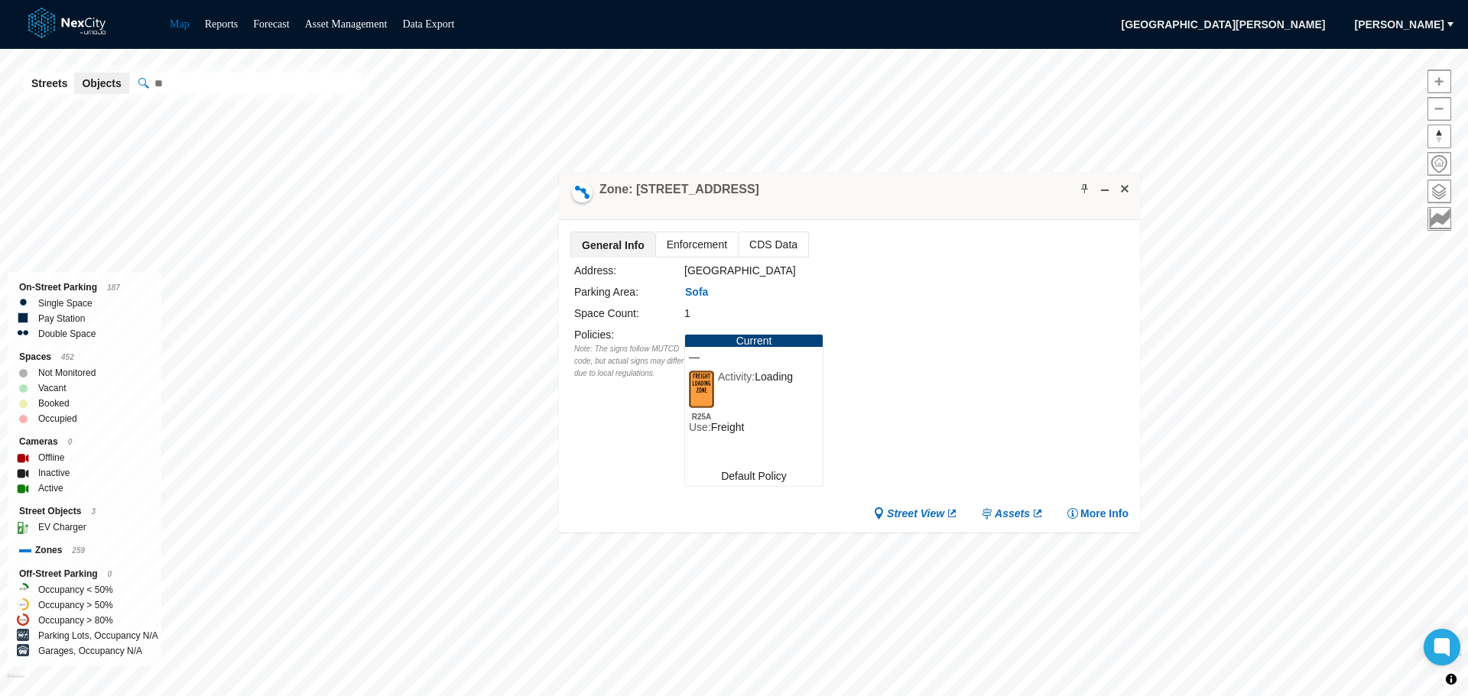
click at [700, 245] on span "Enforcement" at bounding box center [697, 244] width 82 height 24
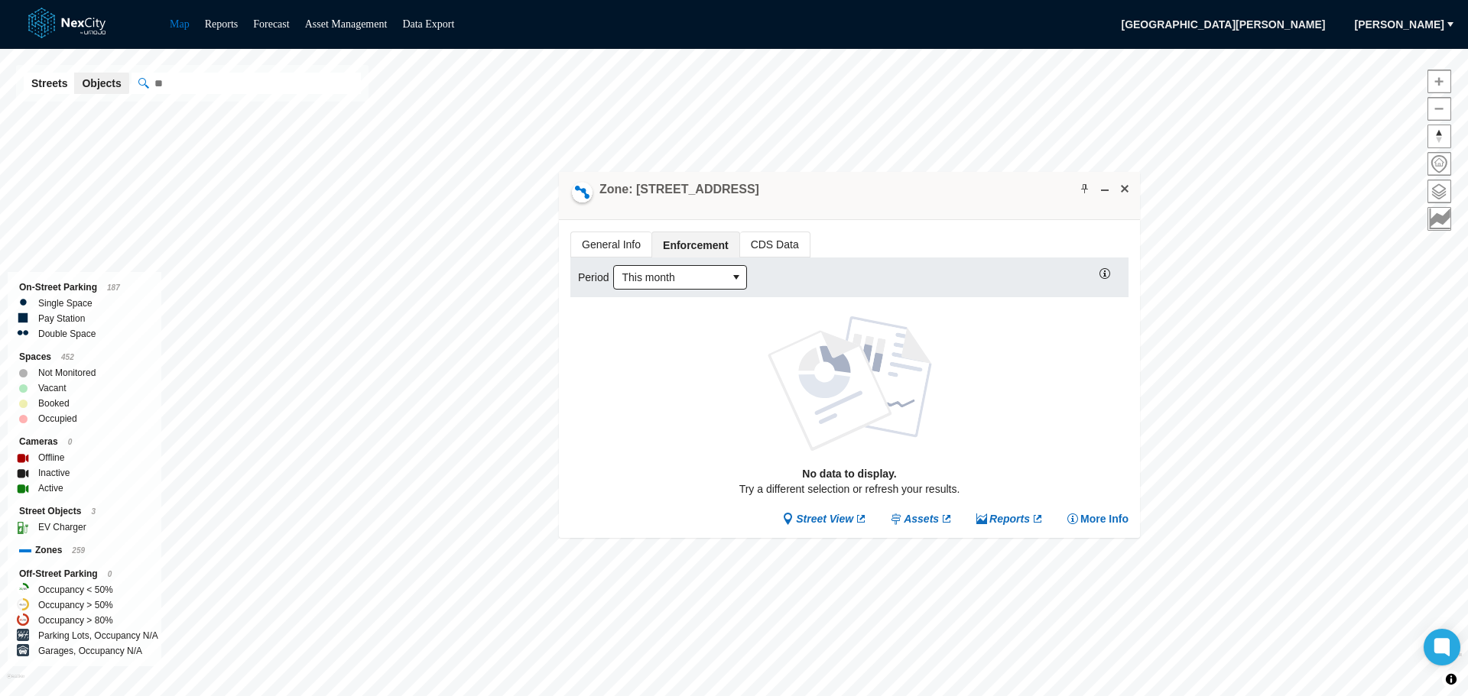
click at [625, 244] on span "General Info" at bounding box center [611, 244] width 80 height 24
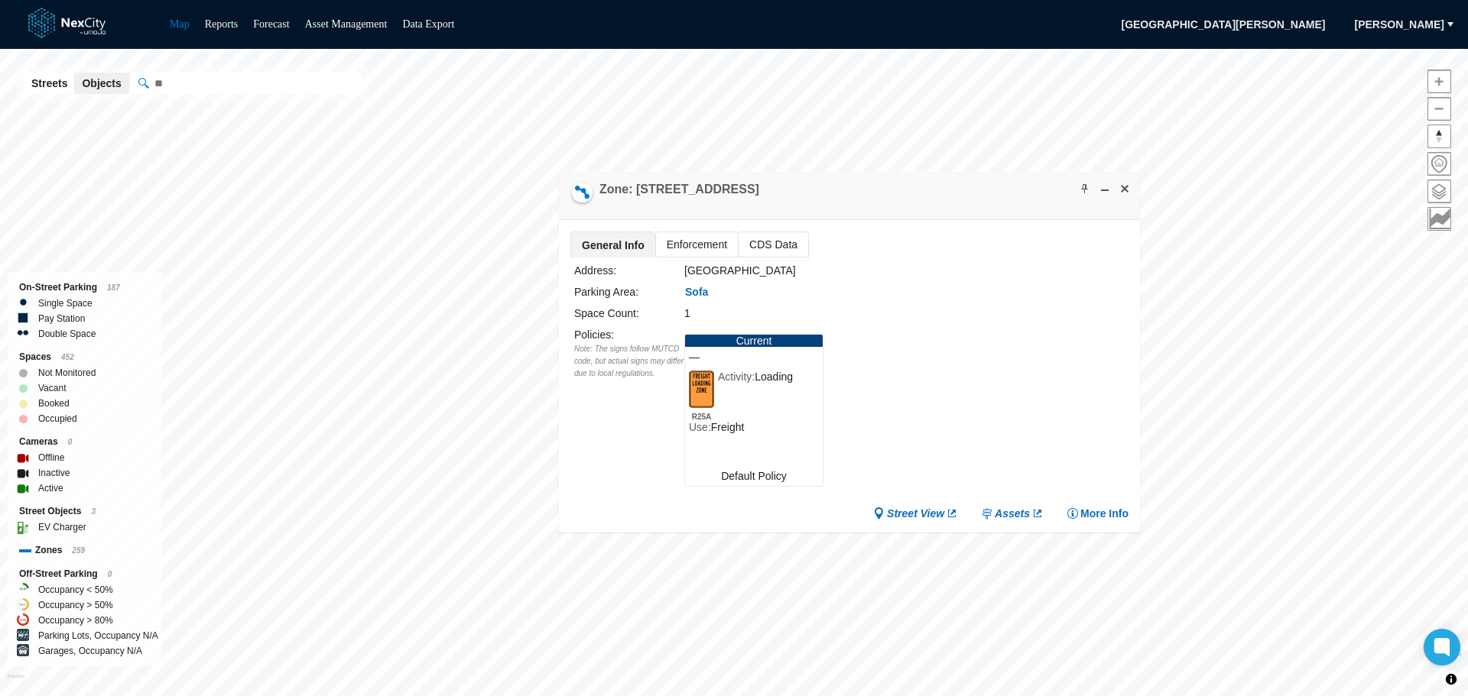
click at [787, 242] on span "CDS Data" at bounding box center [773, 244] width 70 height 24
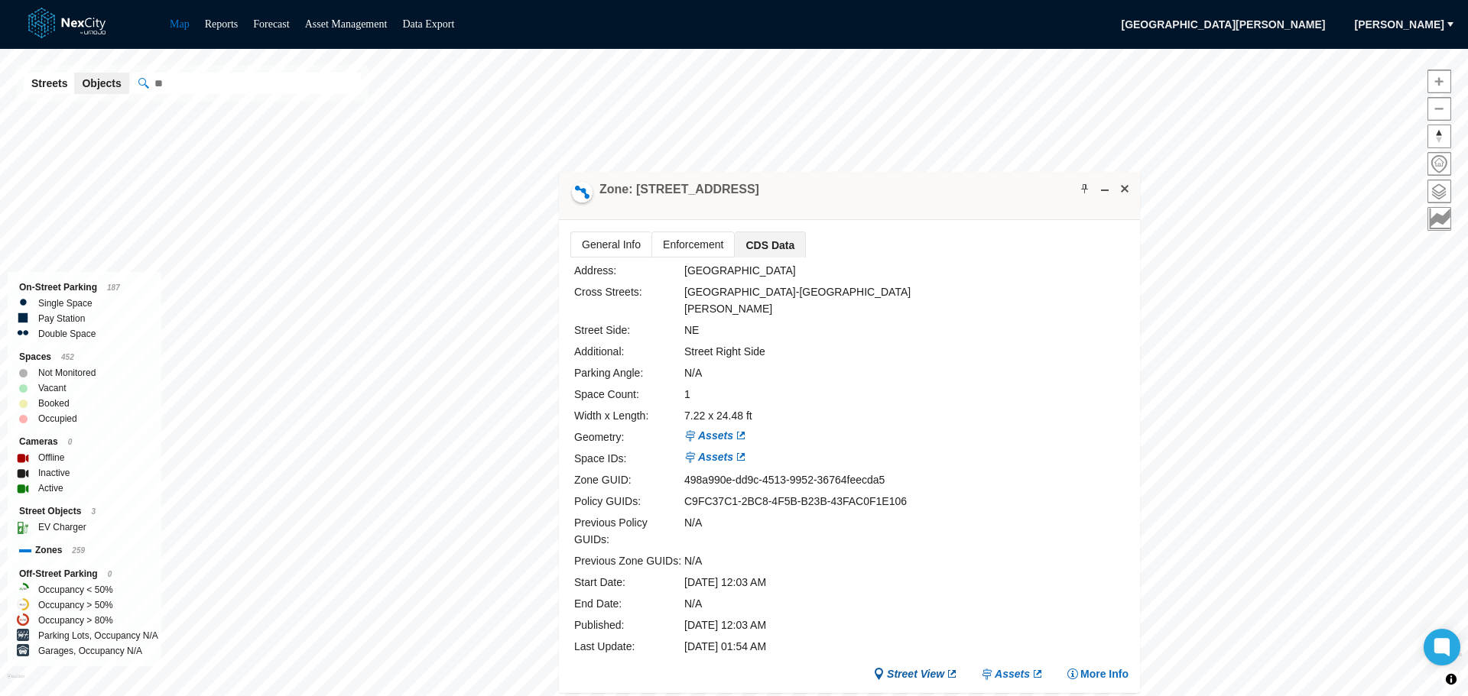
click at [912, 667] on span "Street View" at bounding box center [915, 674] width 57 height 15
click at [1125, 195] on button at bounding box center [1124, 188] width 15 height 15
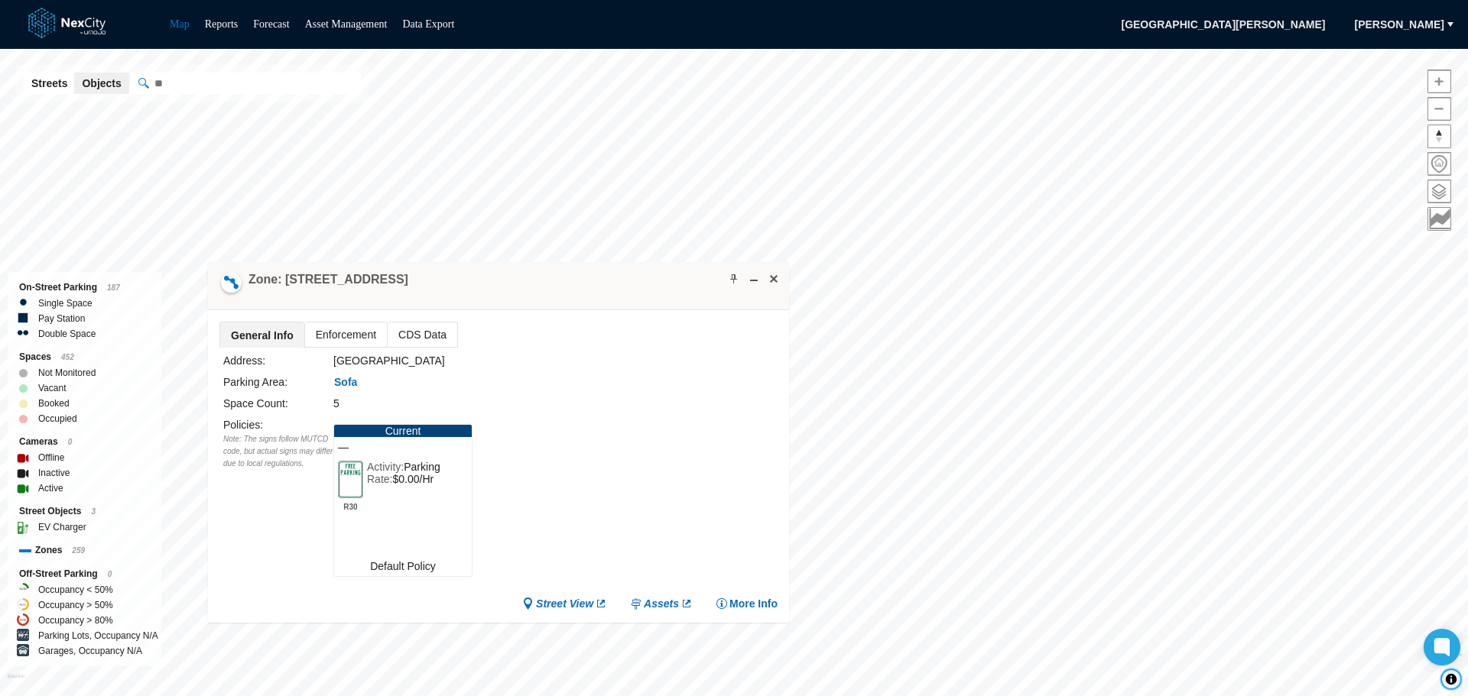
click at [1451, 679] on span "Toggle attribution" at bounding box center [1450, 679] width 9 height 17
click at [1448, 648] on icon at bounding box center [1441, 648] width 17 height 20
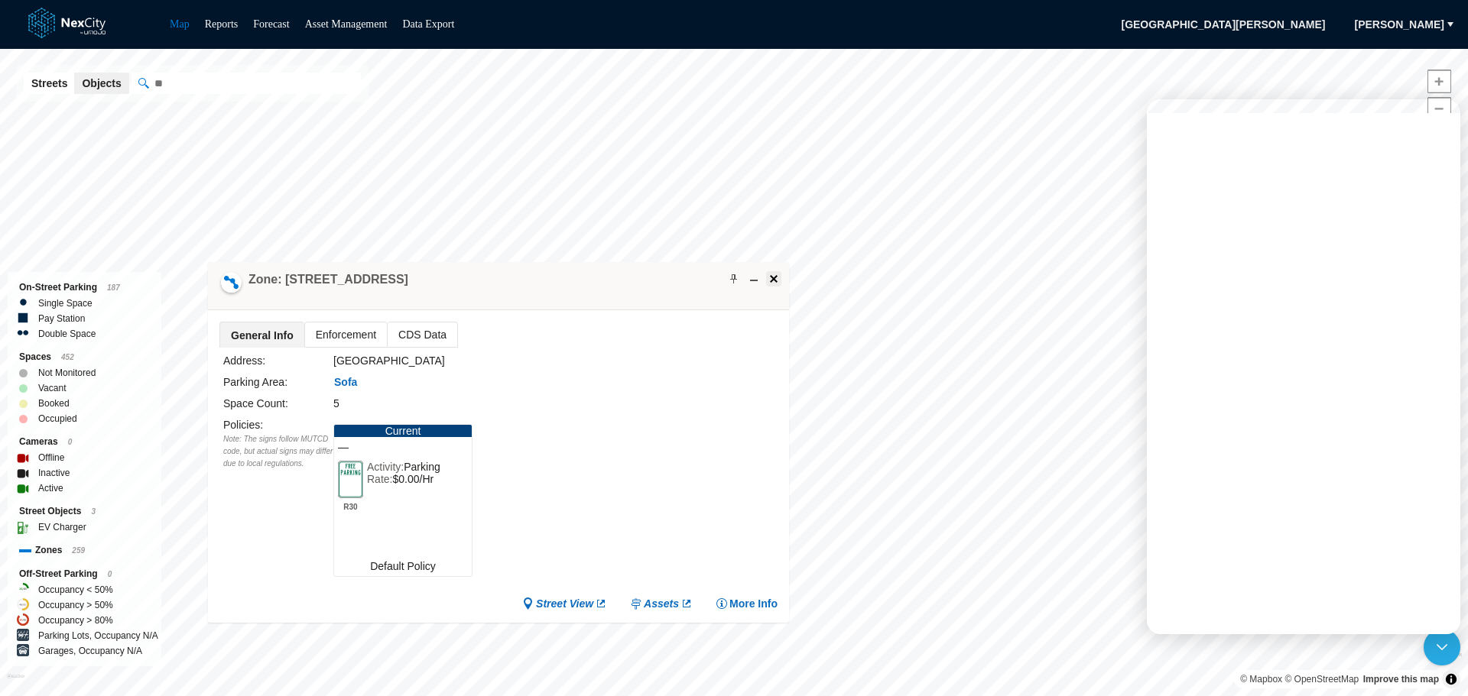
click at [775, 277] on span at bounding box center [774, 279] width 12 height 12
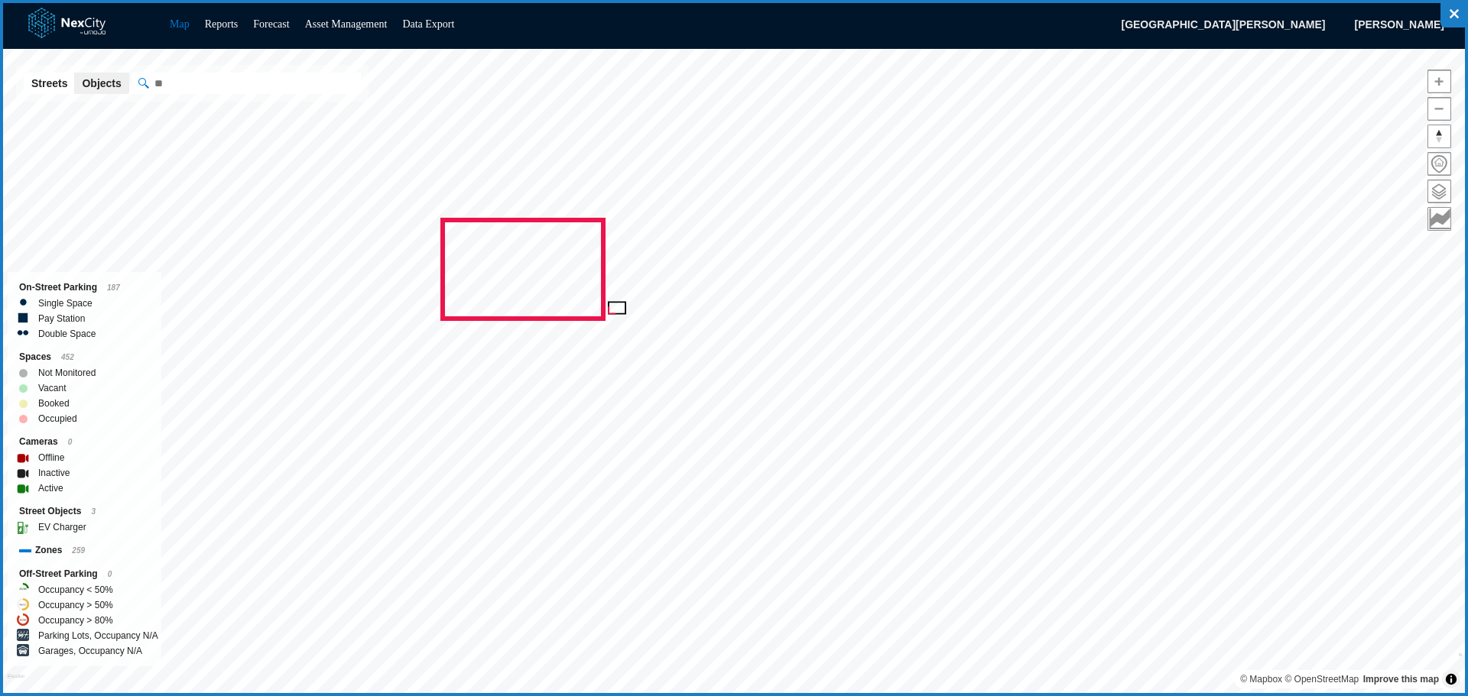
drag, startPoint x: 443, startPoint y: 220, endPoint x: 592, endPoint y: 316, distance: 177.7
click at [606, 317] on icon at bounding box center [734, 348] width 1468 height 696
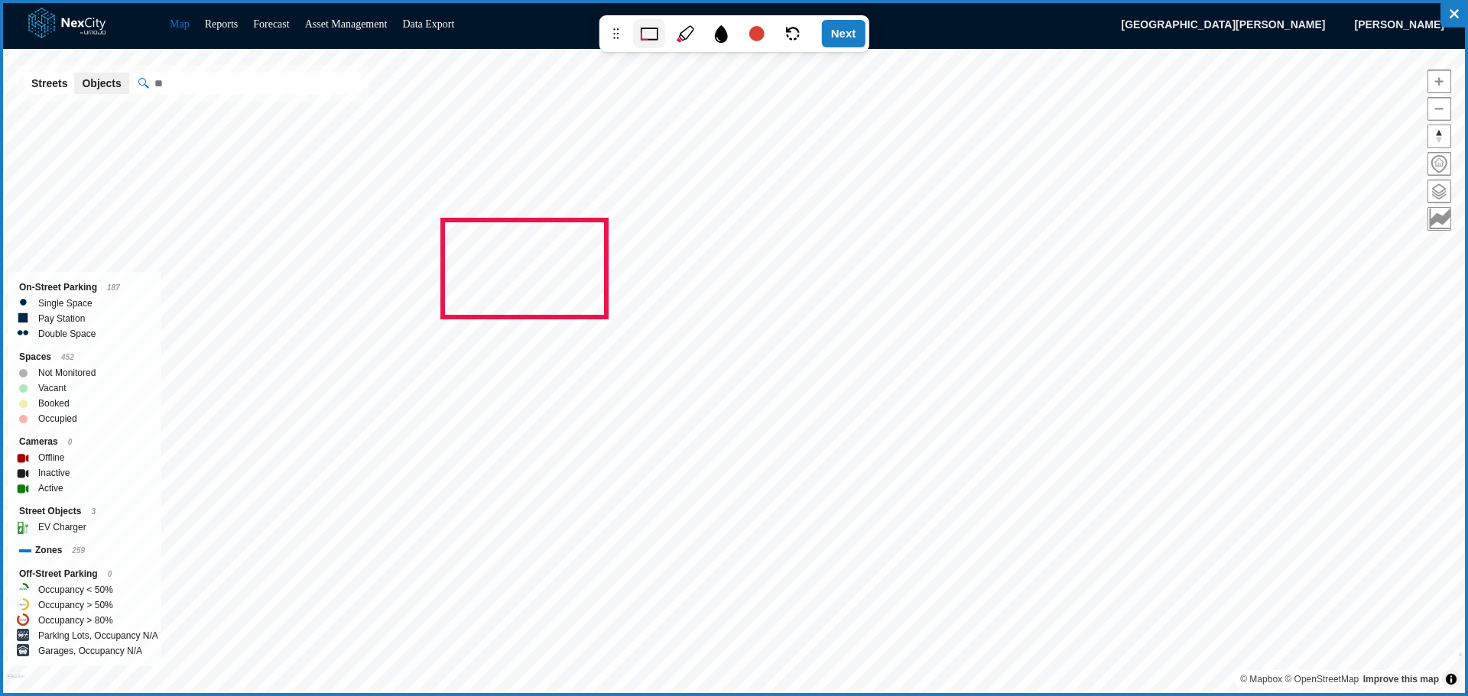
click at [840, 37] on div "Next" at bounding box center [844, 34] width 44 height 28
